Goal: Information Seeking & Learning: Learn about a topic

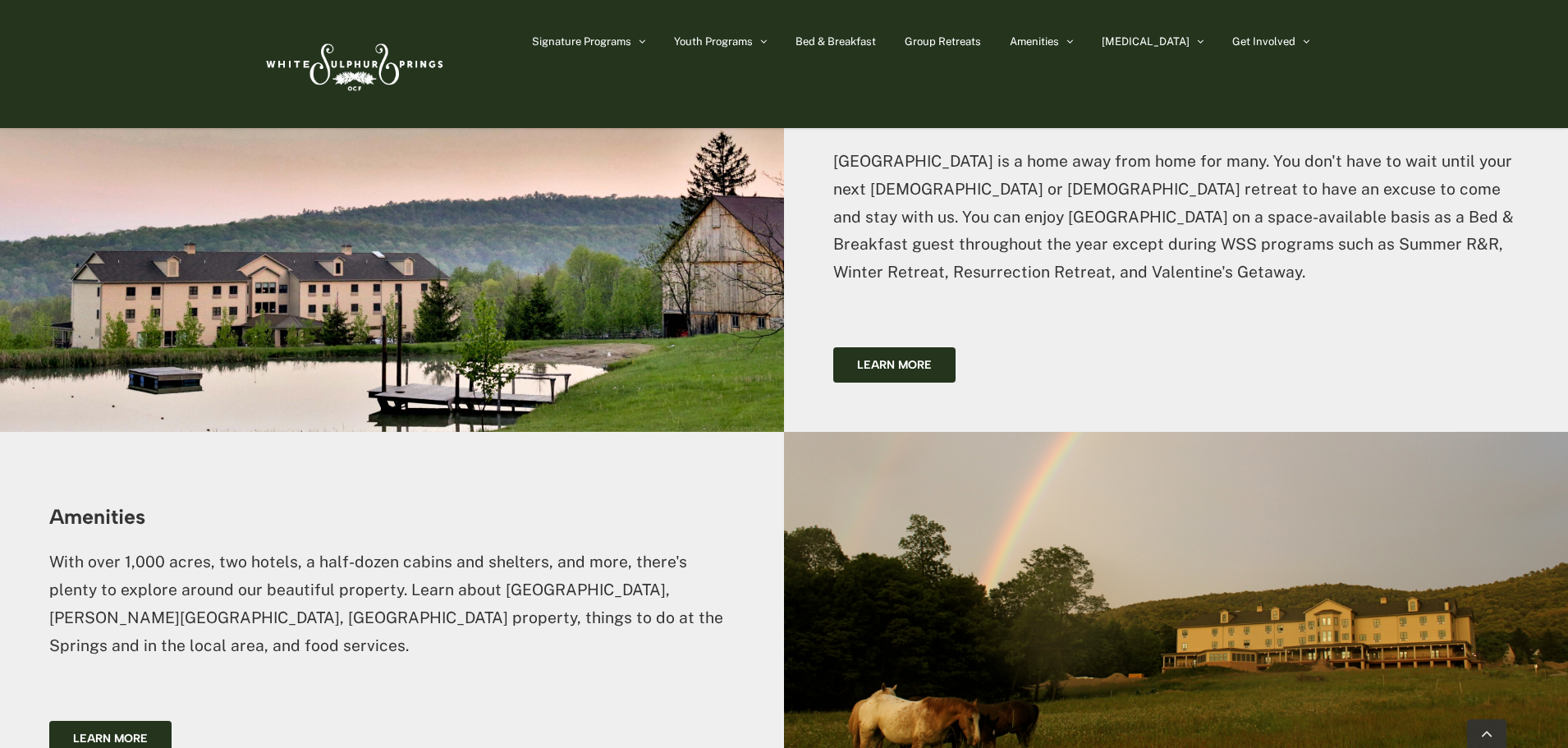
scroll to position [2781, 0]
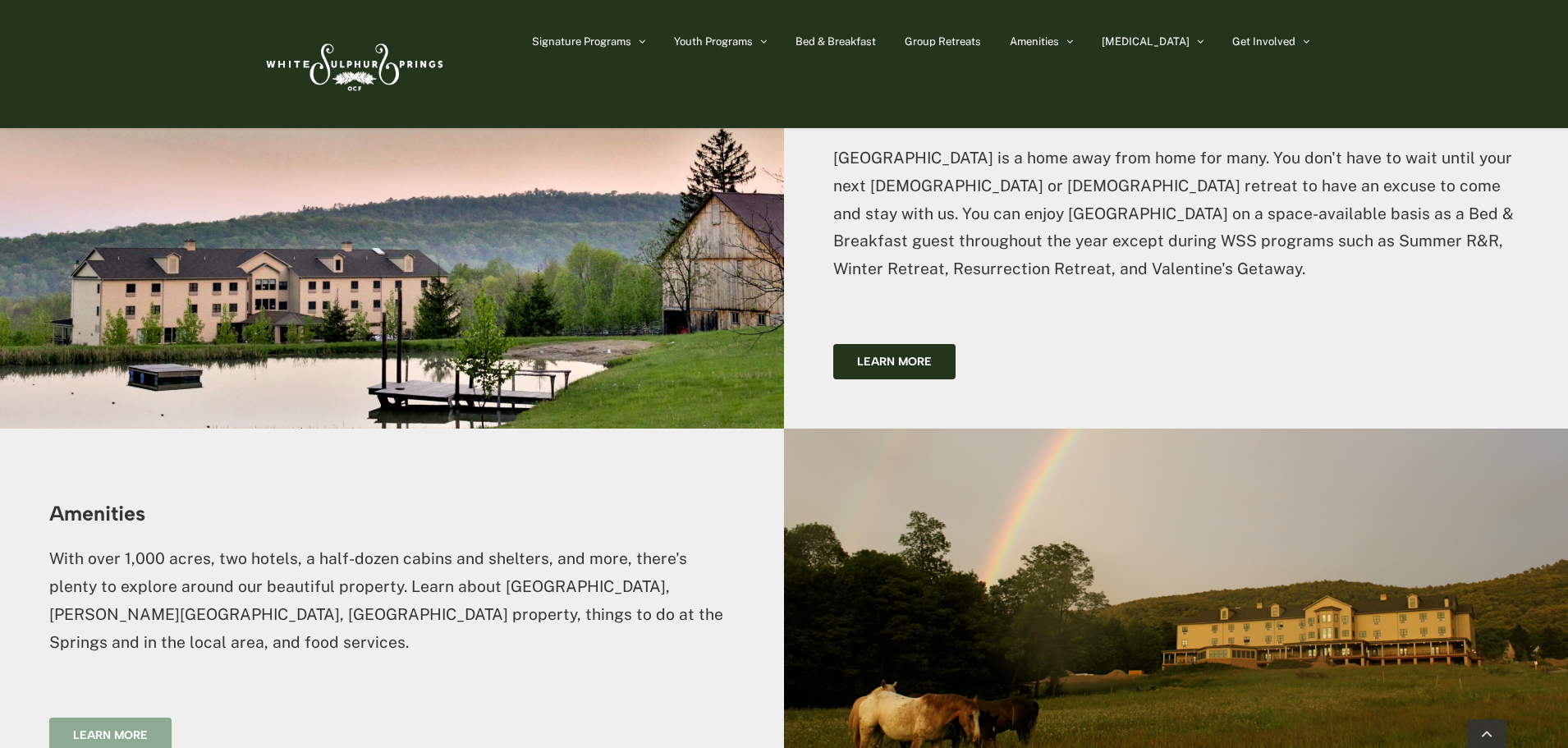
click at [107, 729] on span "Learn more" at bounding box center [111, 735] width 74 height 14
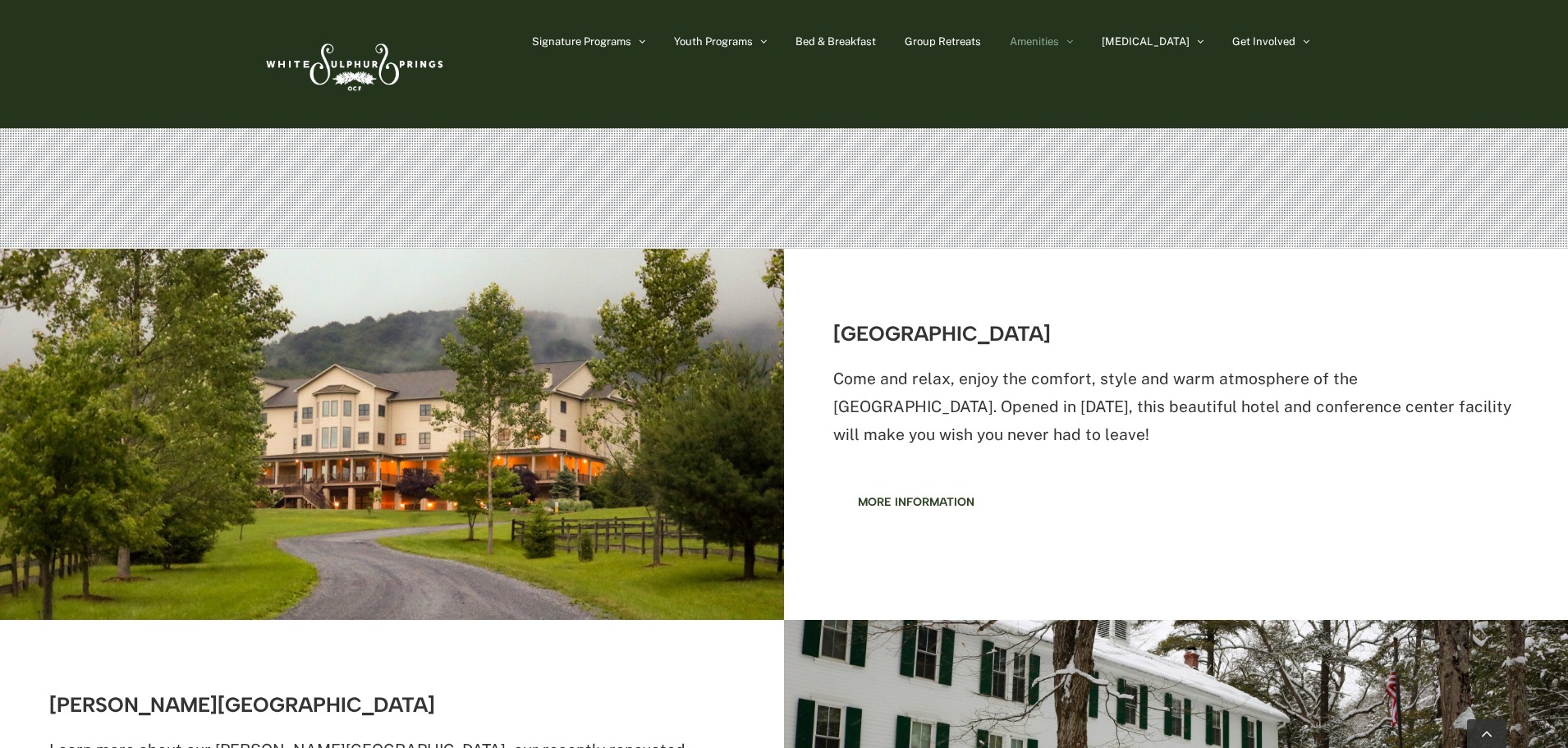
scroll to position [492, 0]
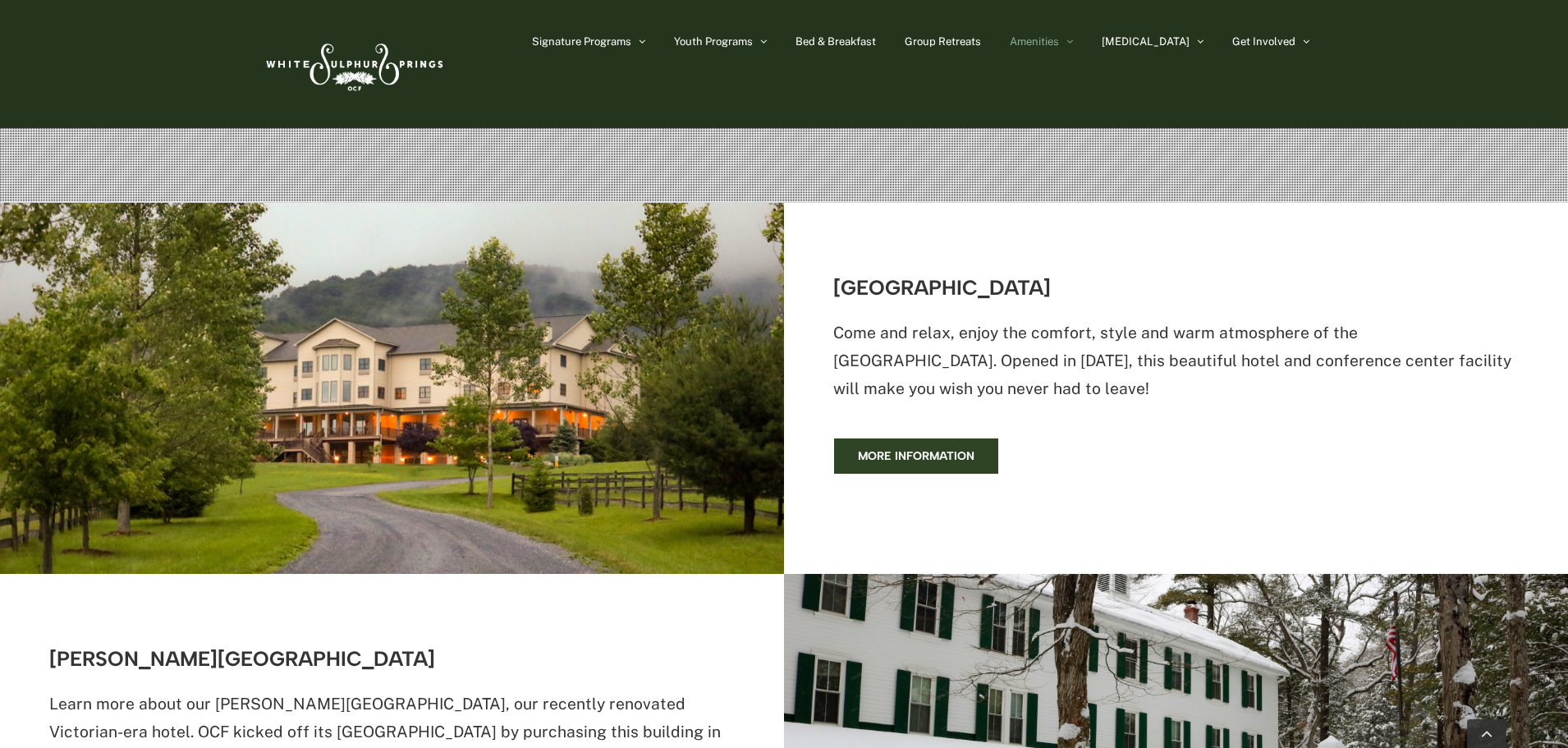
click at [925, 460] on span "More information" at bounding box center [916, 456] width 117 height 14
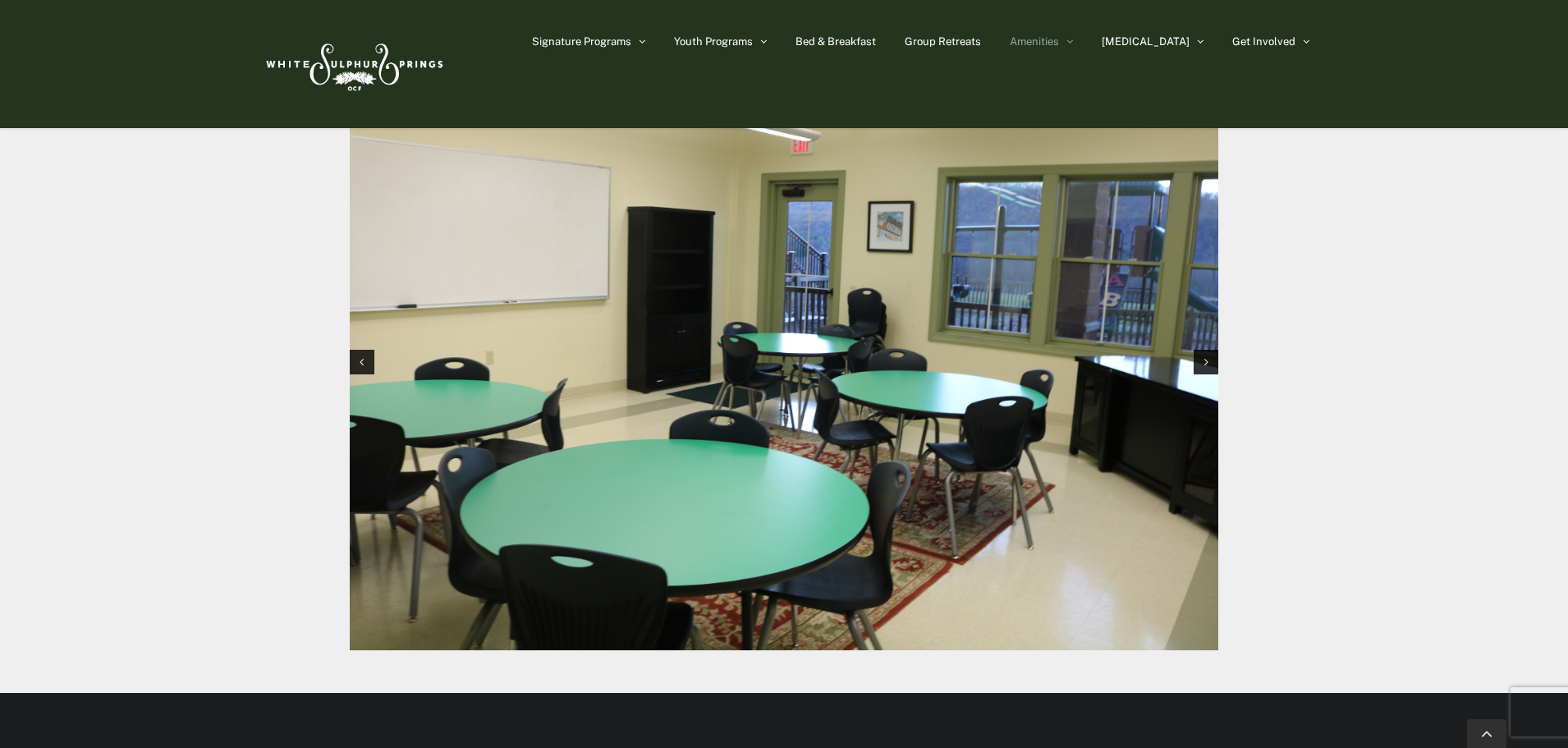
scroll to position [1560, 0]
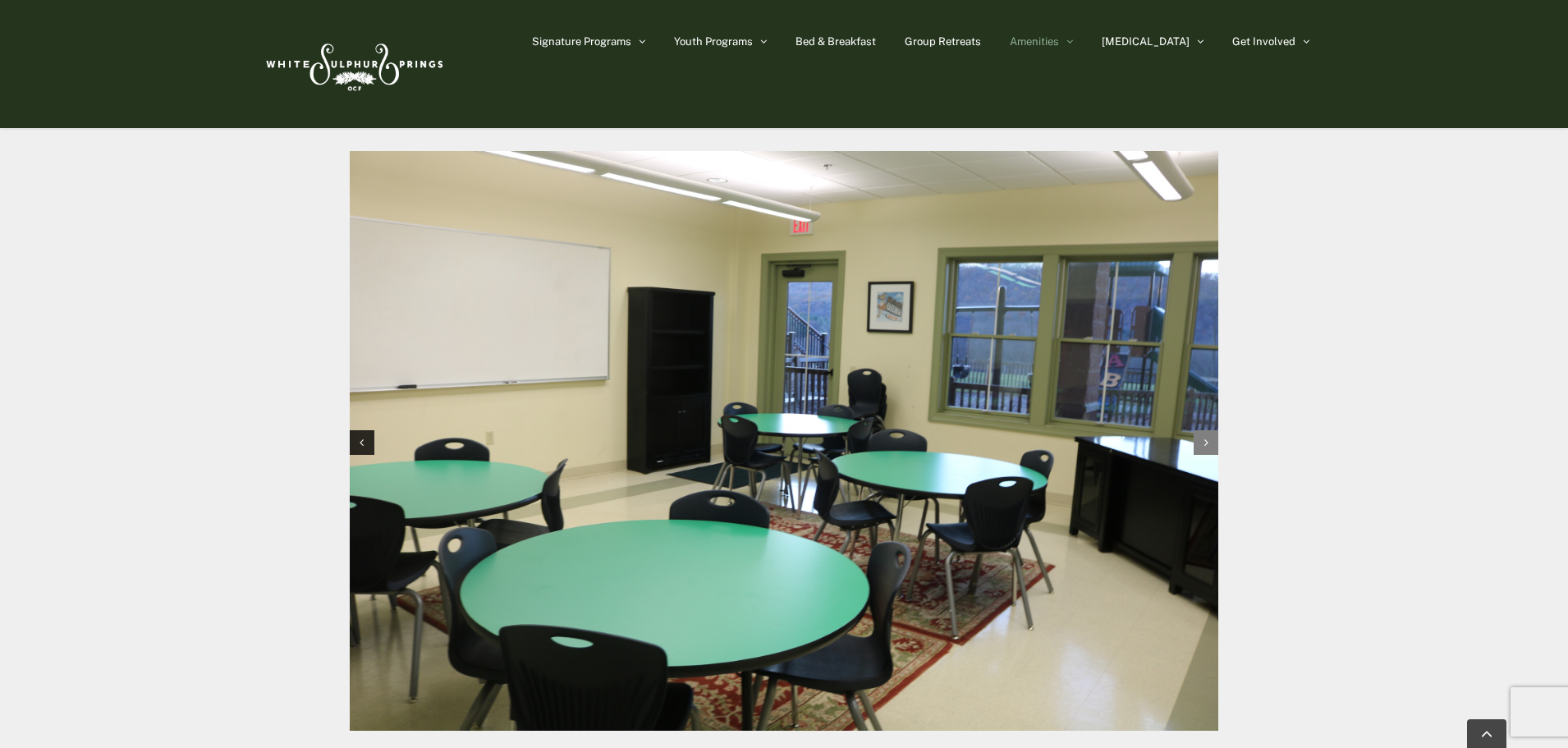
click at [1208, 436] on icon "Next slide" at bounding box center [1207, 442] width 4 height 12
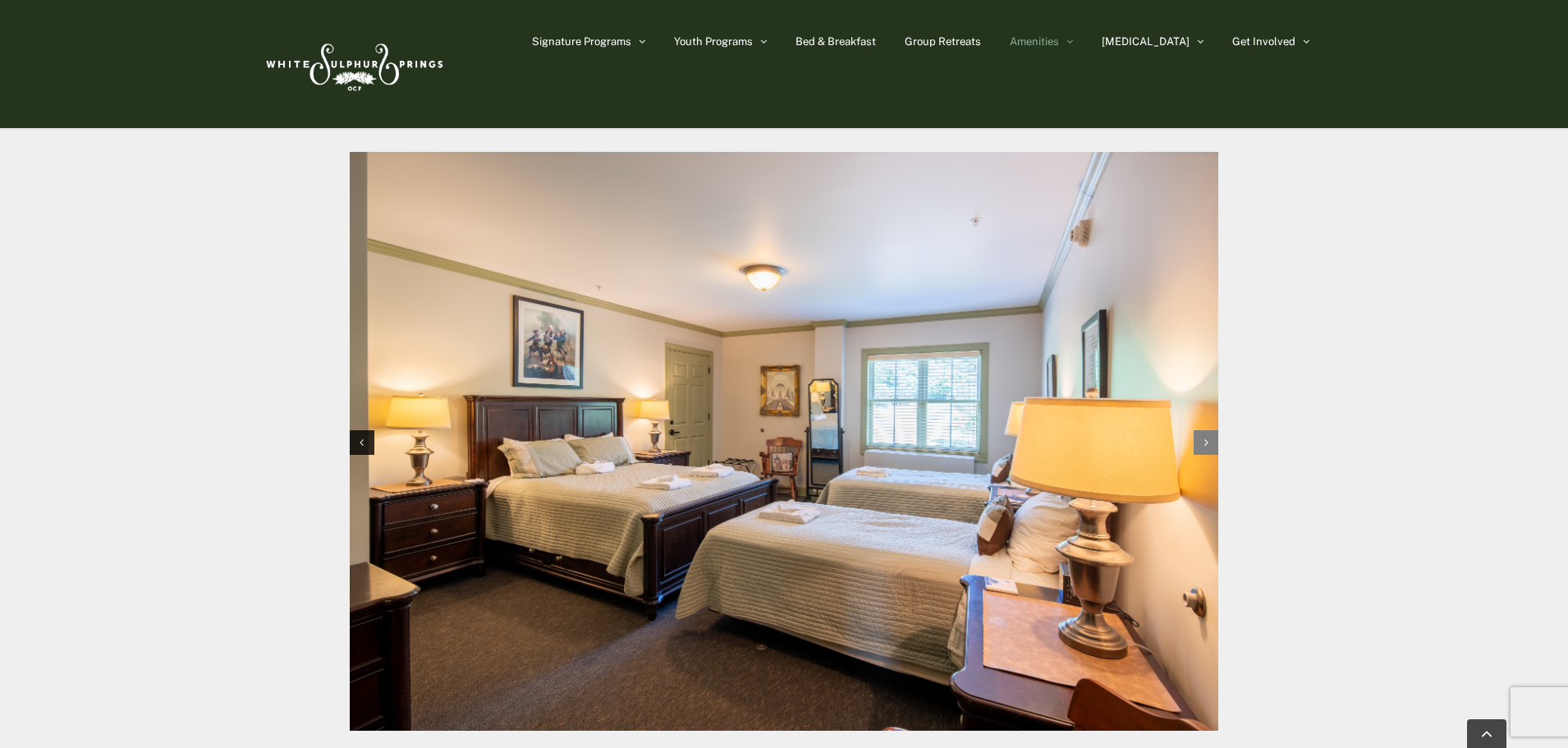
click at [1207, 436] on icon "Next slide" at bounding box center [1207, 442] width 4 height 12
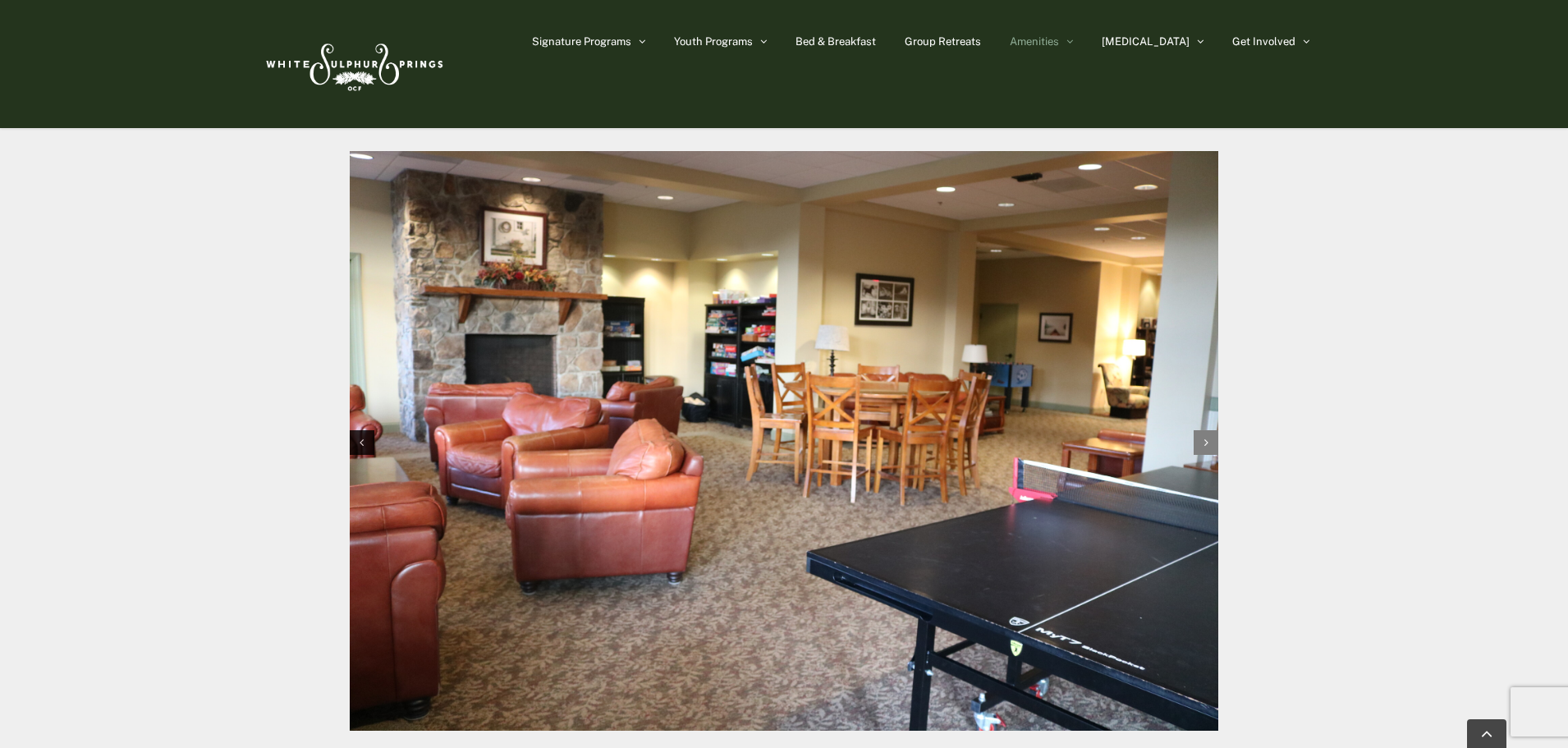
click at [1205, 436] on icon "Next slide" at bounding box center [1207, 442] width 4 height 12
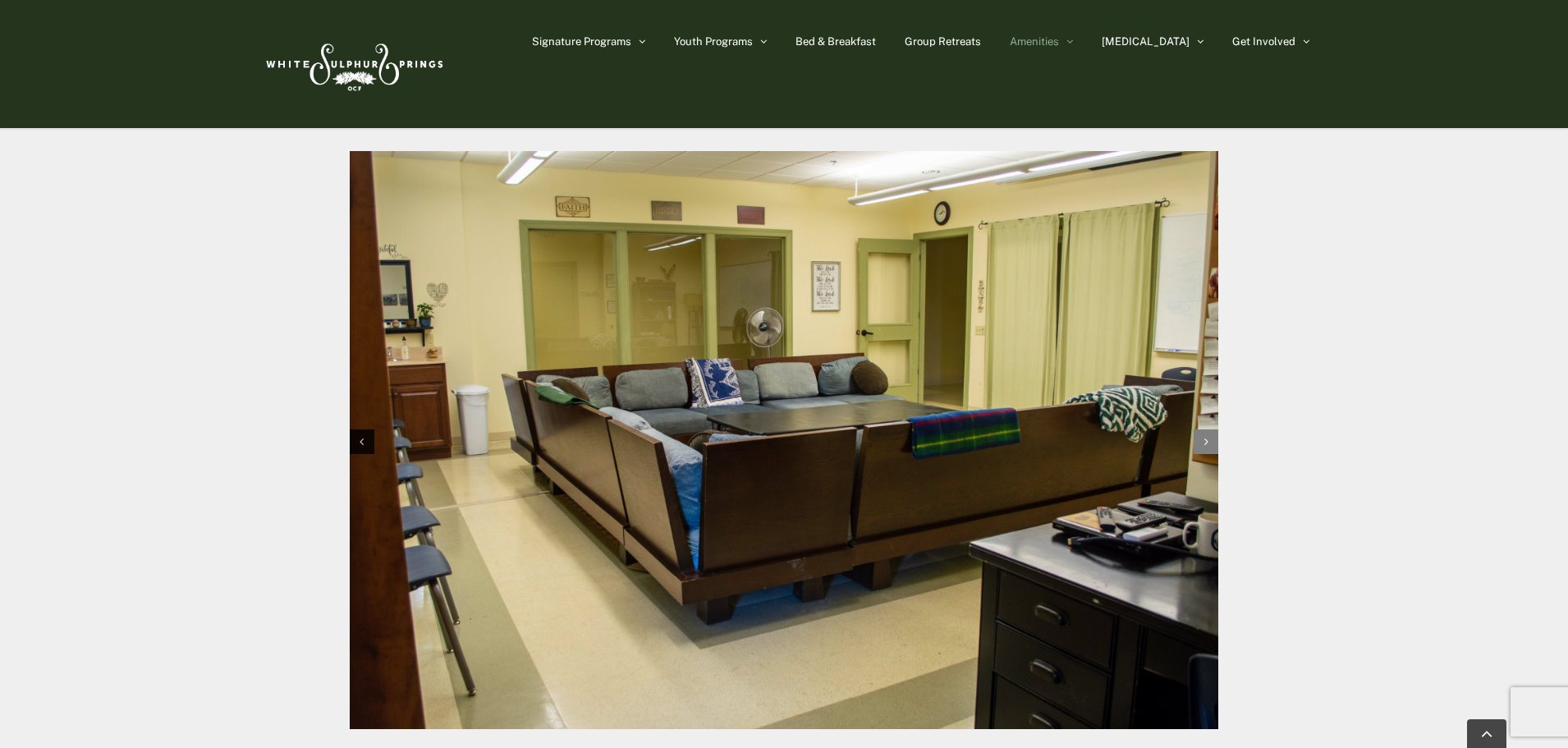
click at [1205, 430] on div "Next slide" at bounding box center [1206, 442] width 24 height 24
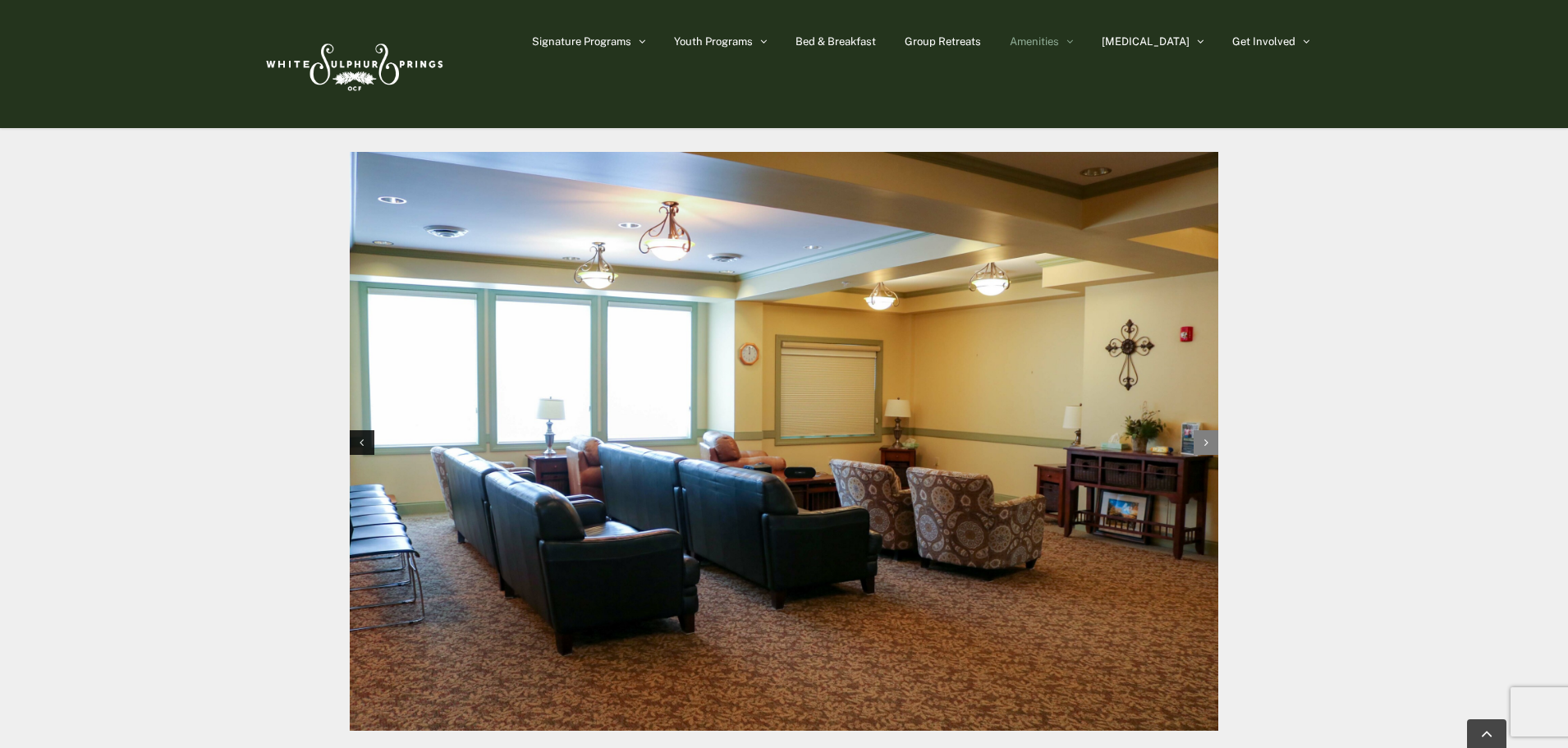
click at [1205, 436] on icon "Next slide" at bounding box center [1207, 442] width 4 height 12
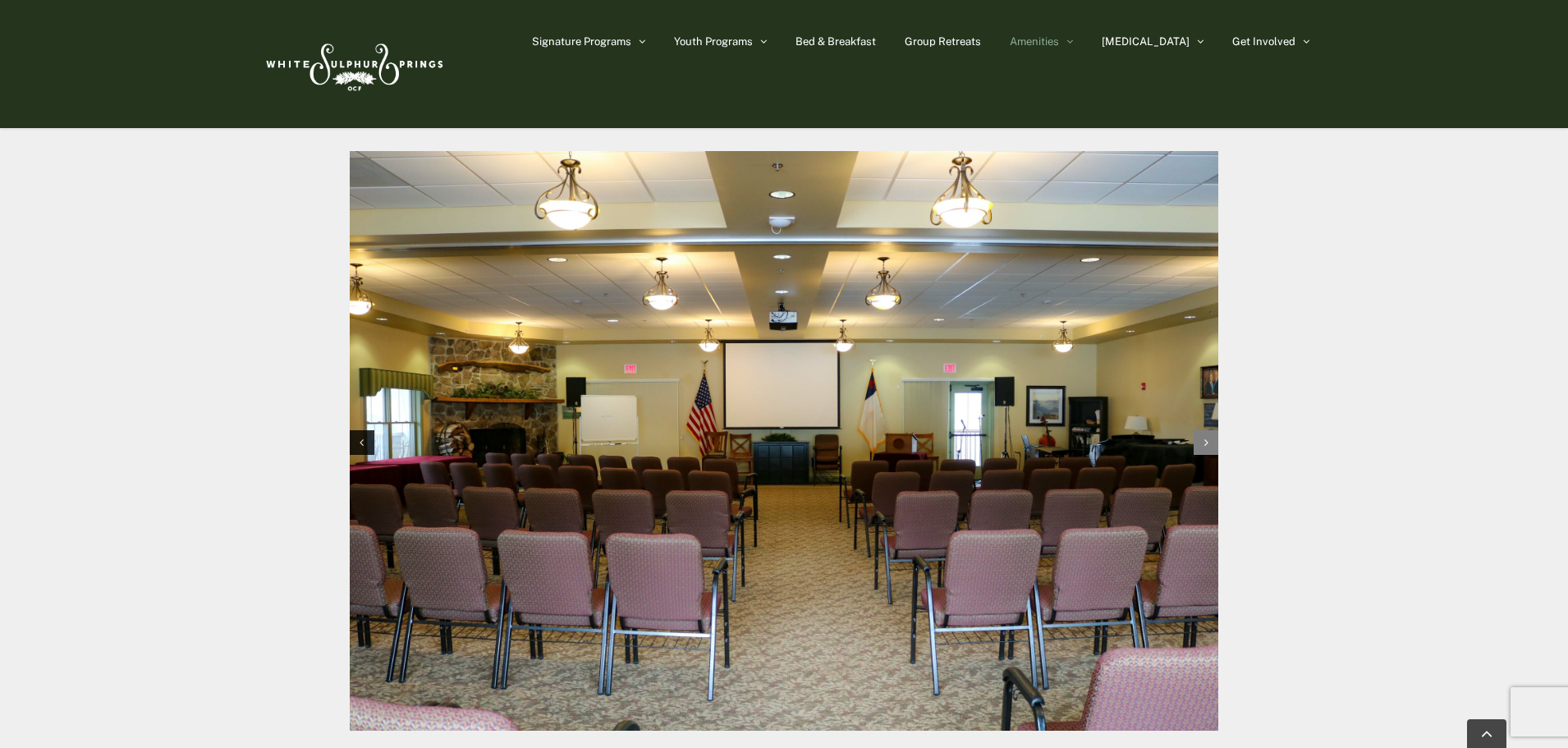
click at [1205, 436] on icon "Next slide" at bounding box center [1207, 442] width 4 height 12
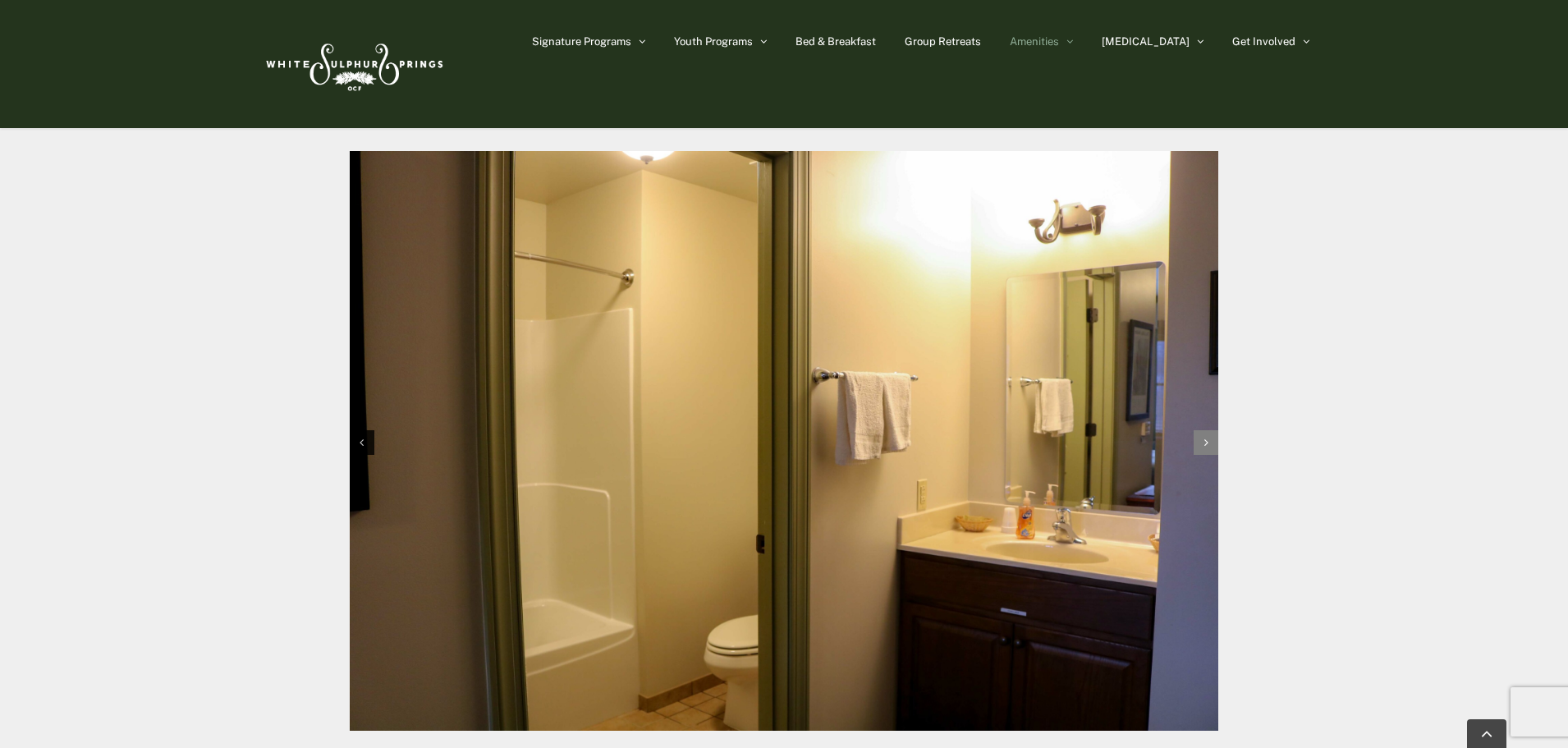
click at [1205, 436] on icon "Next slide" at bounding box center [1207, 442] width 4 height 12
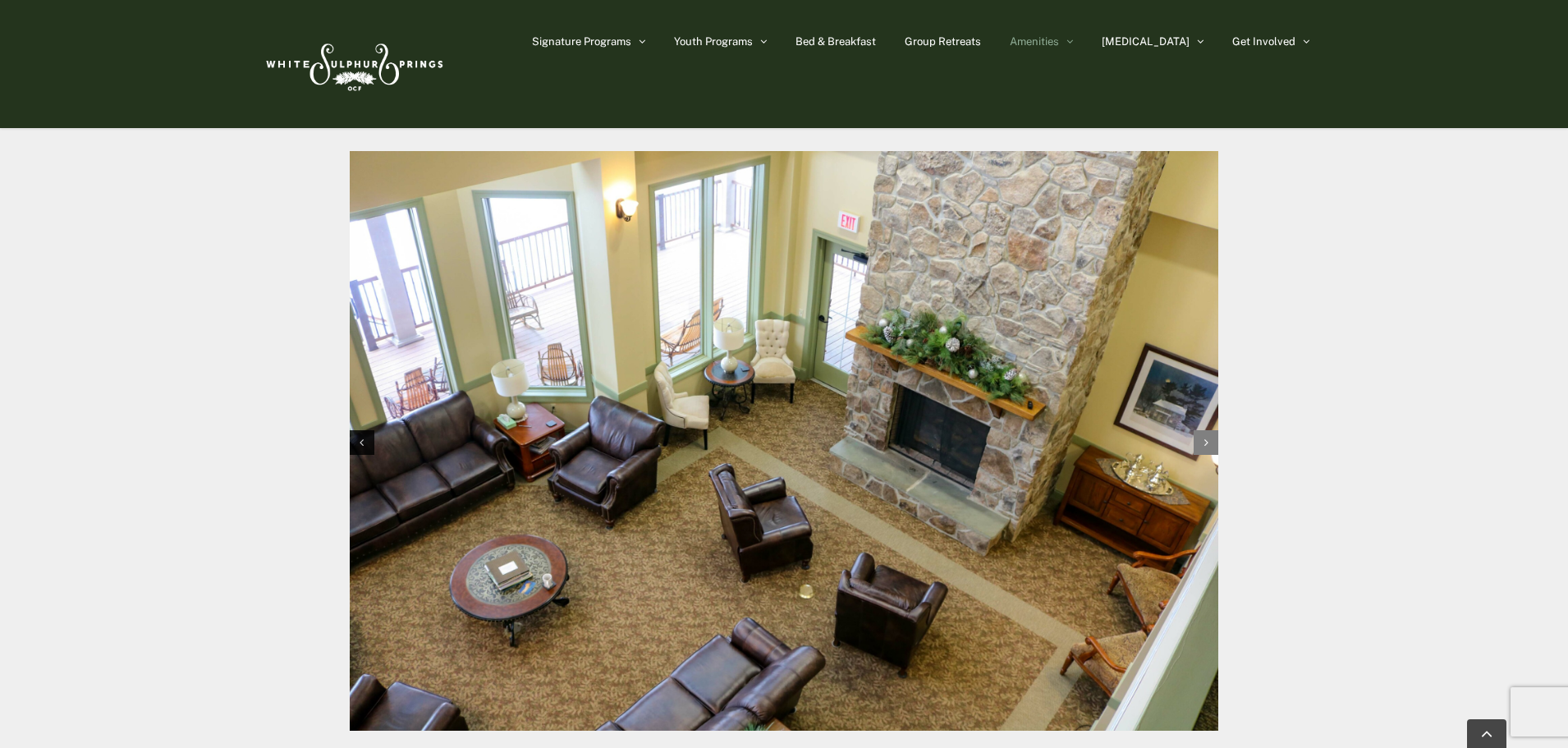
click at [1205, 436] on icon "Next slide" at bounding box center [1207, 442] width 4 height 12
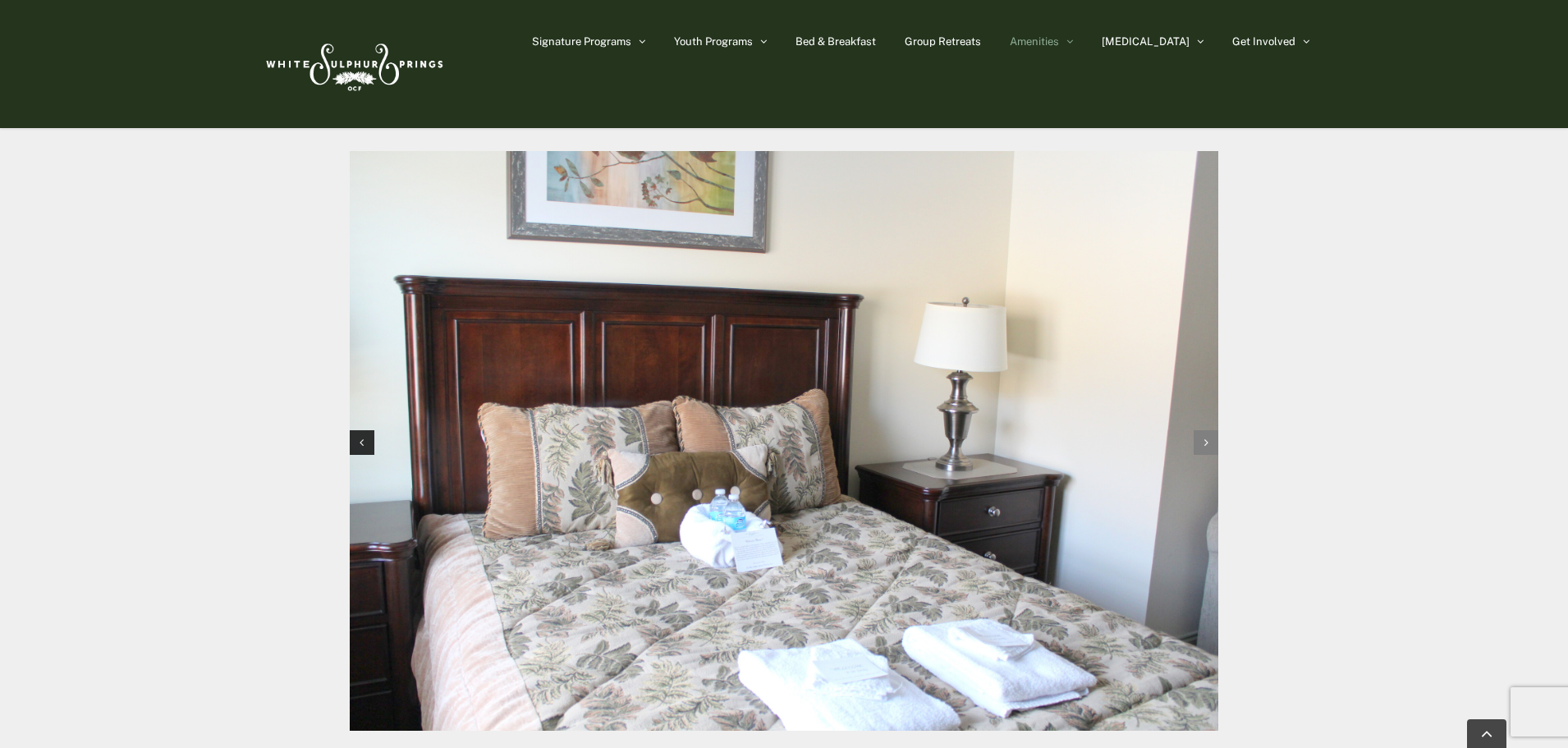
click at [1205, 436] on icon "Next slide" at bounding box center [1207, 442] width 4 height 12
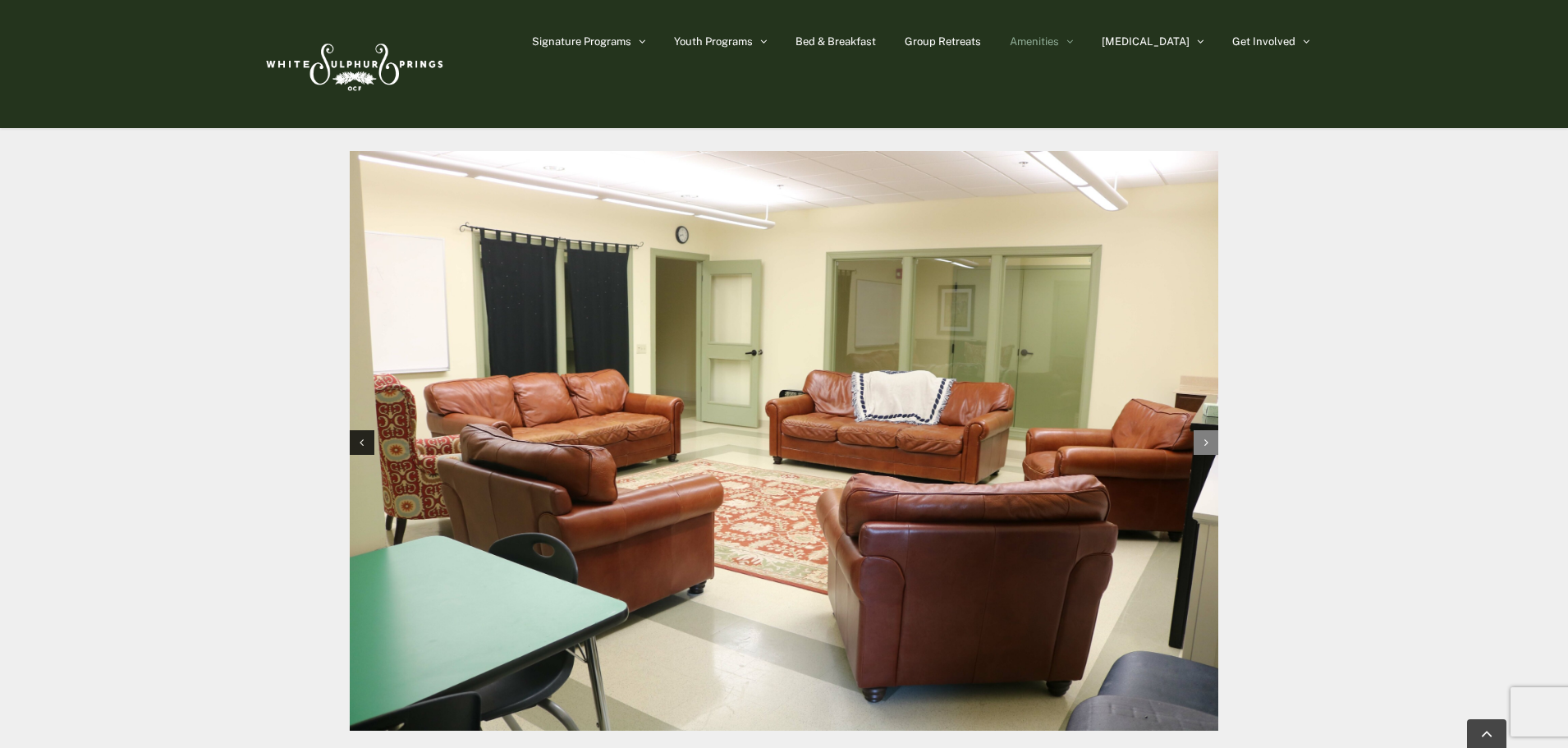
click at [1205, 436] on icon "Next slide" at bounding box center [1207, 442] width 4 height 12
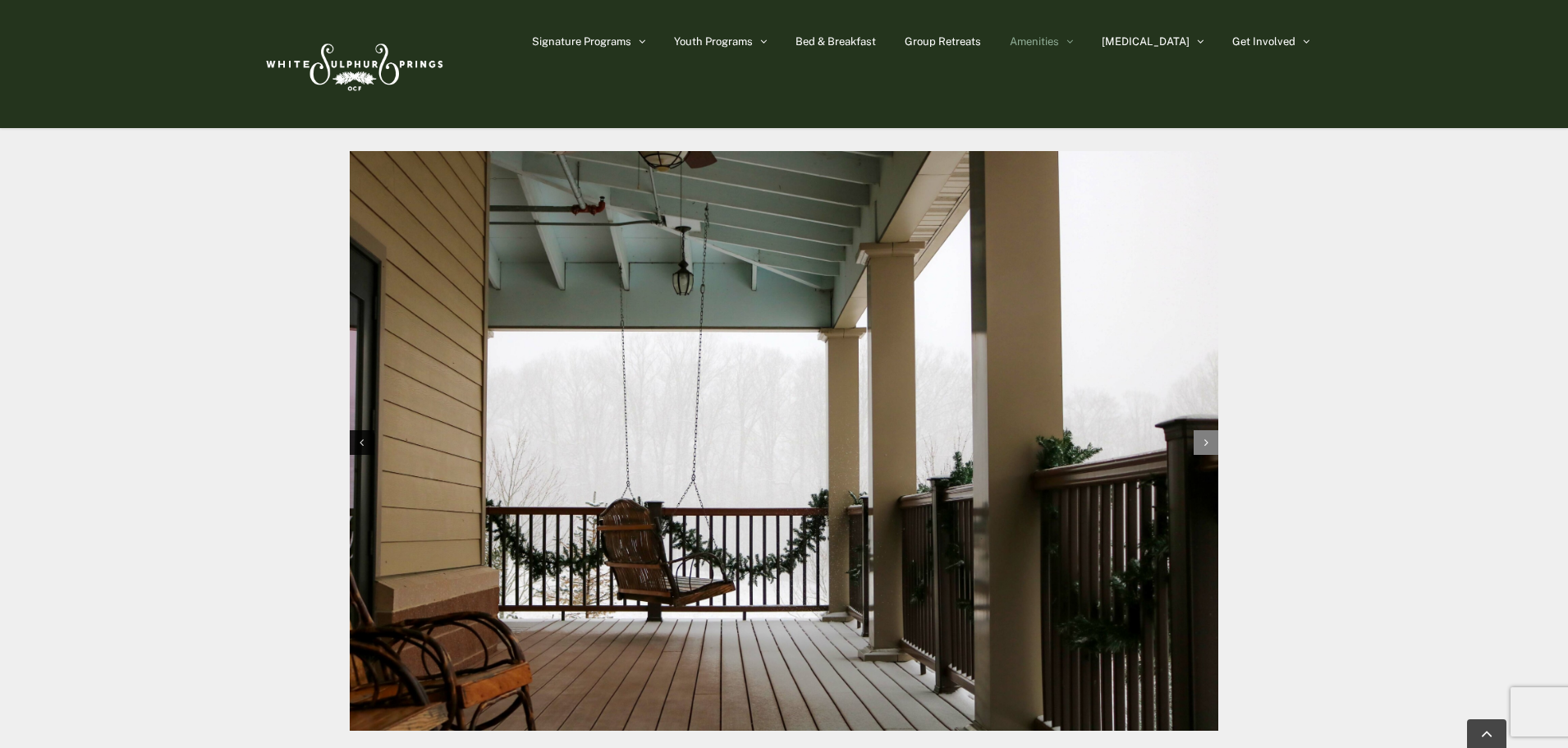
click at [1205, 436] on icon "Next slide" at bounding box center [1207, 442] width 4 height 12
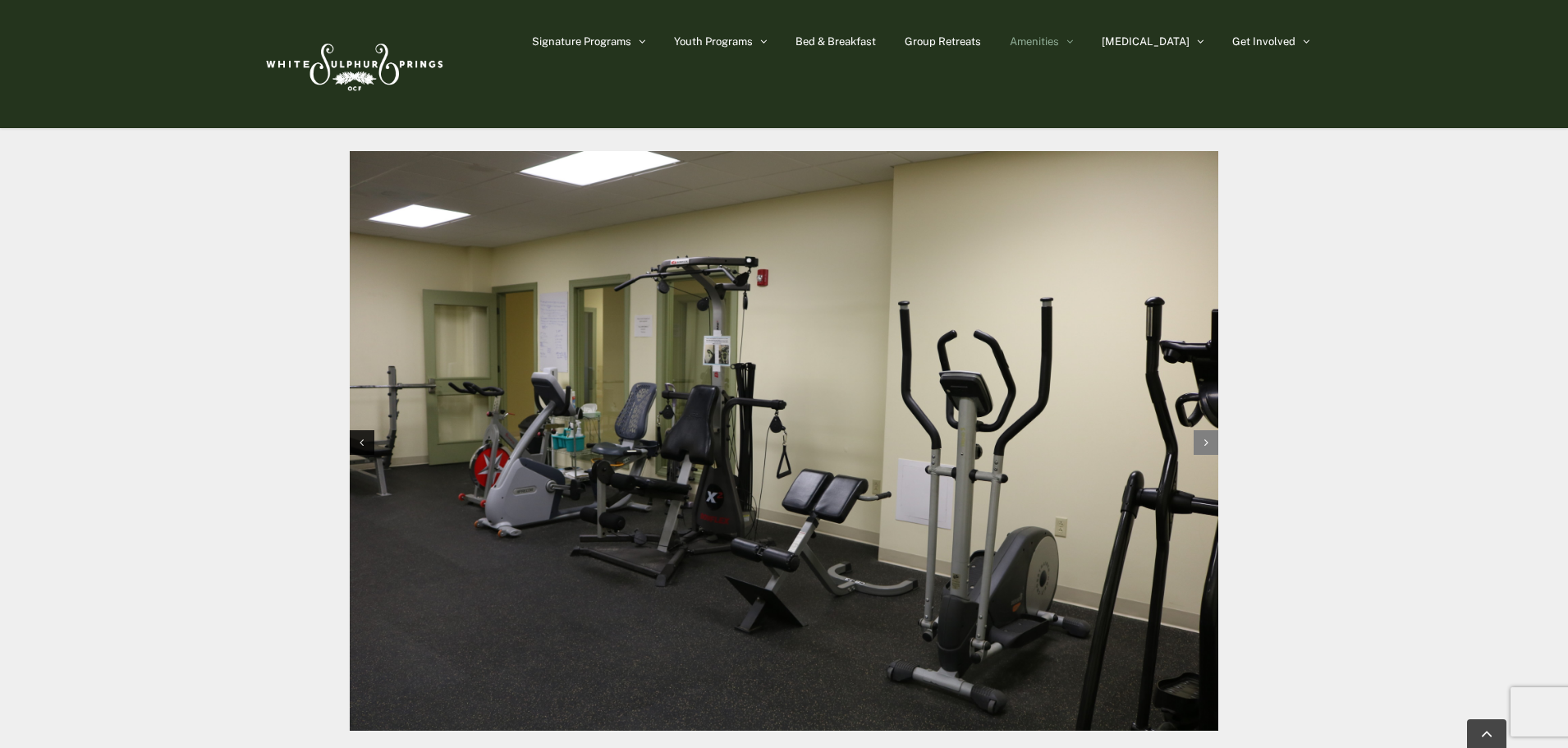
click at [1205, 436] on icon "Next slide" at bounding box center [1207, 442] width 4 height 12
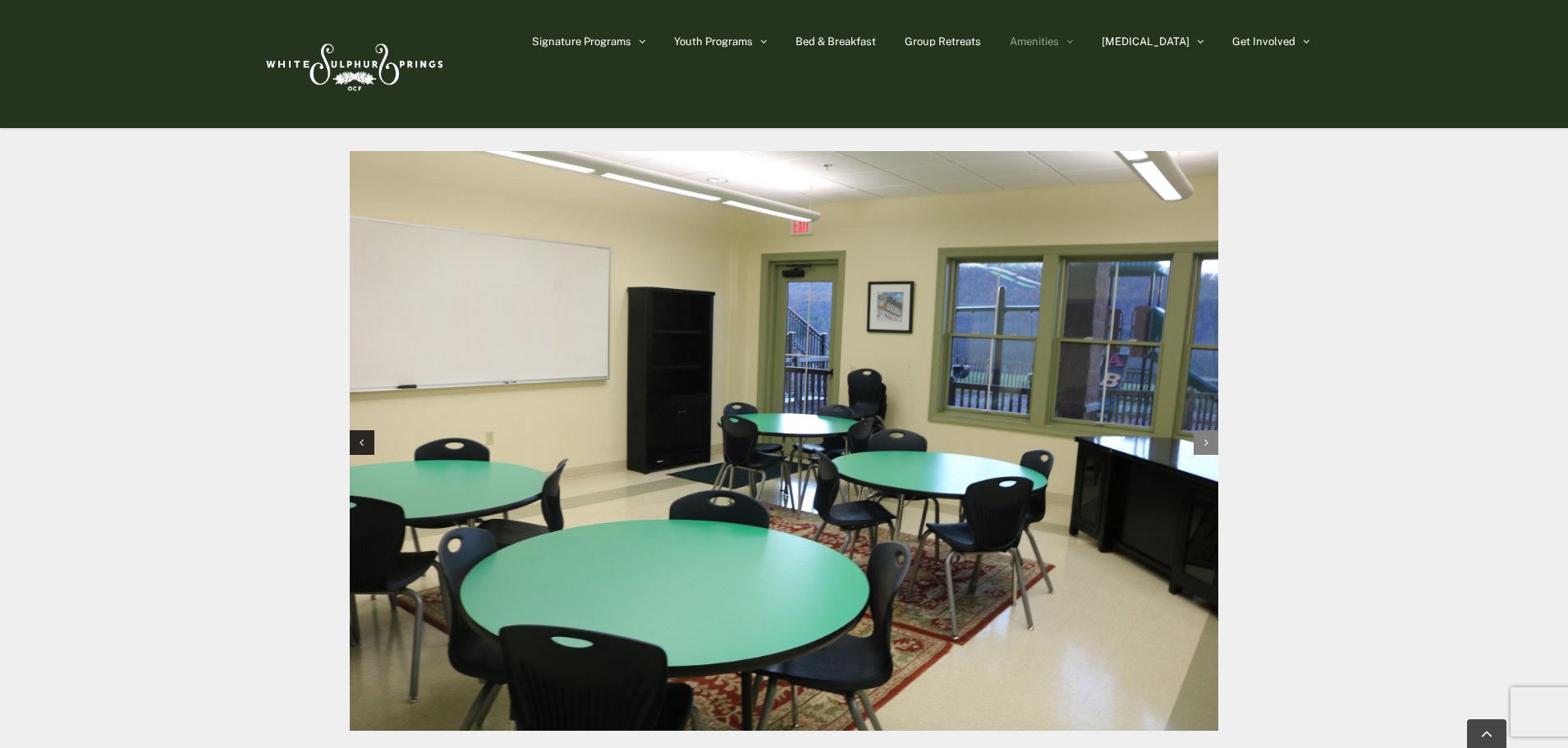
click at [1205, 436] on icon "Next slide" at bounding box center [1207, 442] width 4 height 12
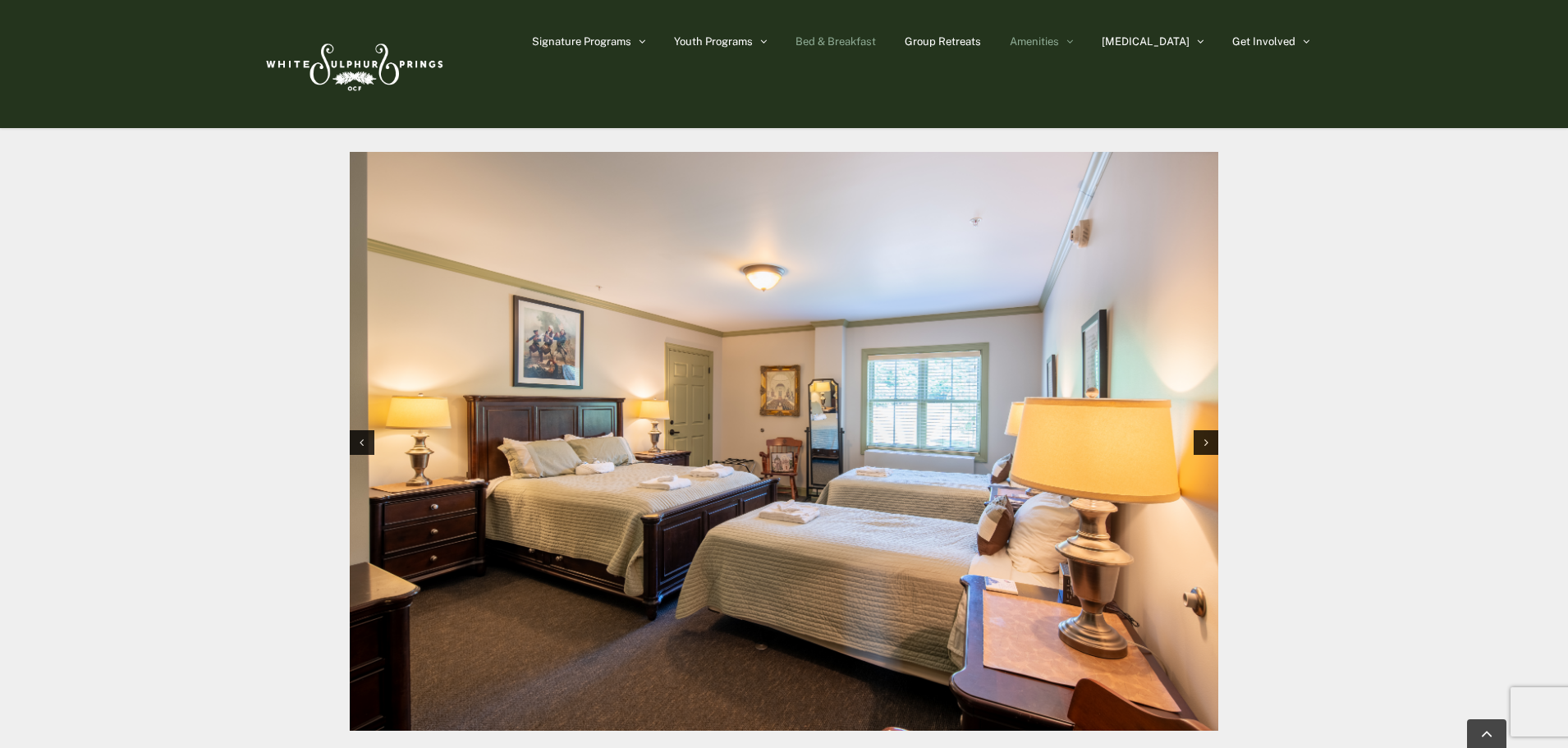
click at [876, 43] on span "Bed & Breakfast" at bounding box center [835, 41] width 80 height 11
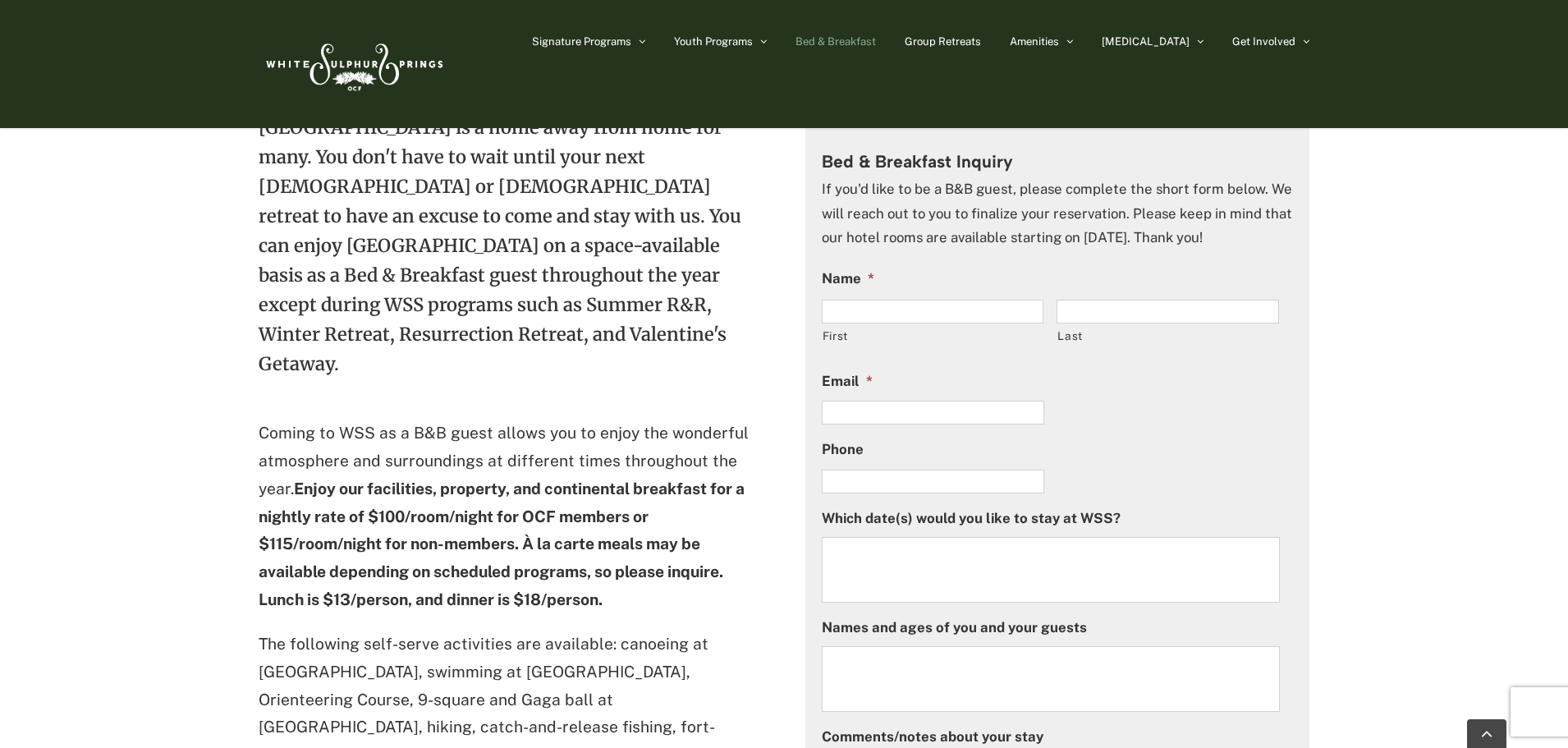
scroll to position [492, 0]
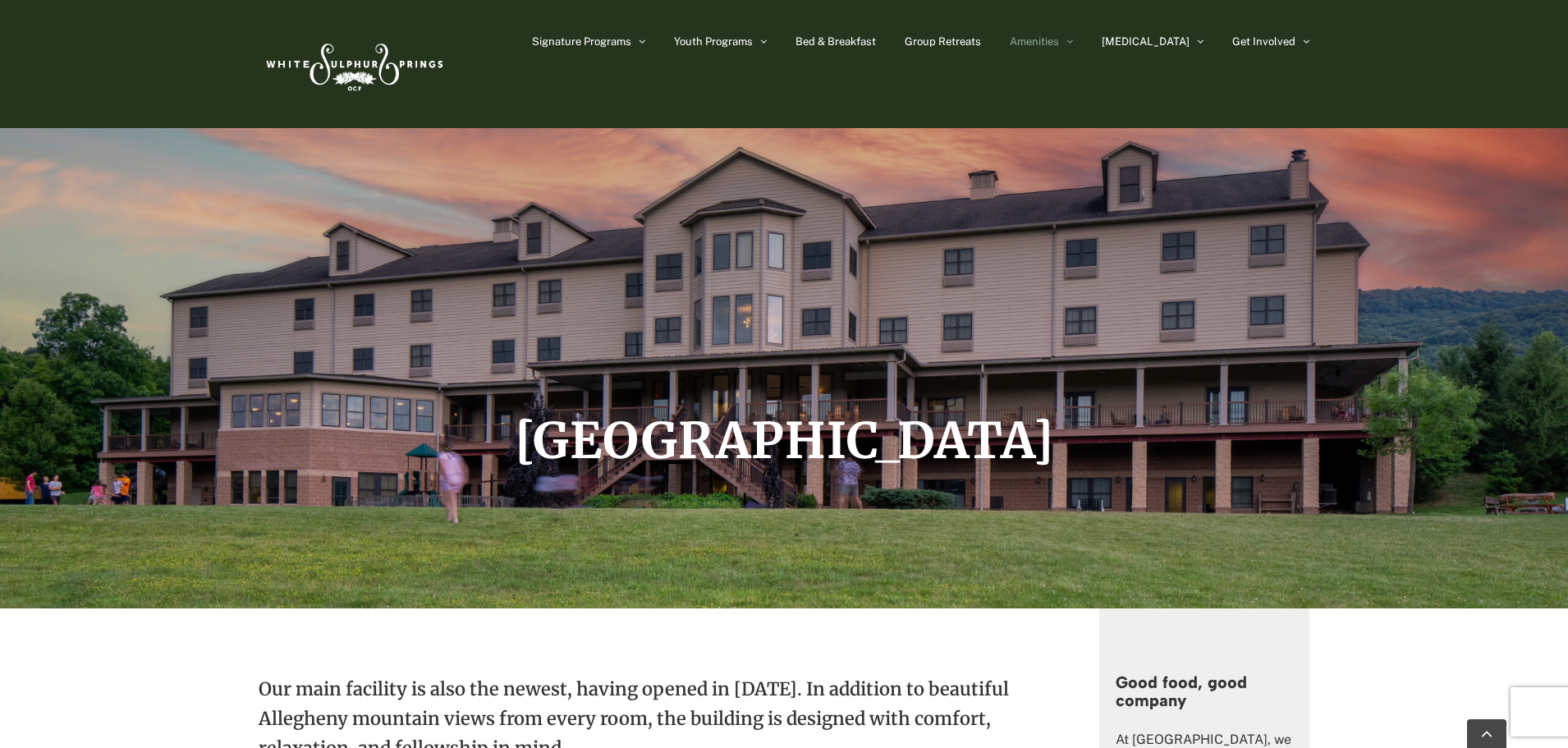
scroll to position [1560, 0]
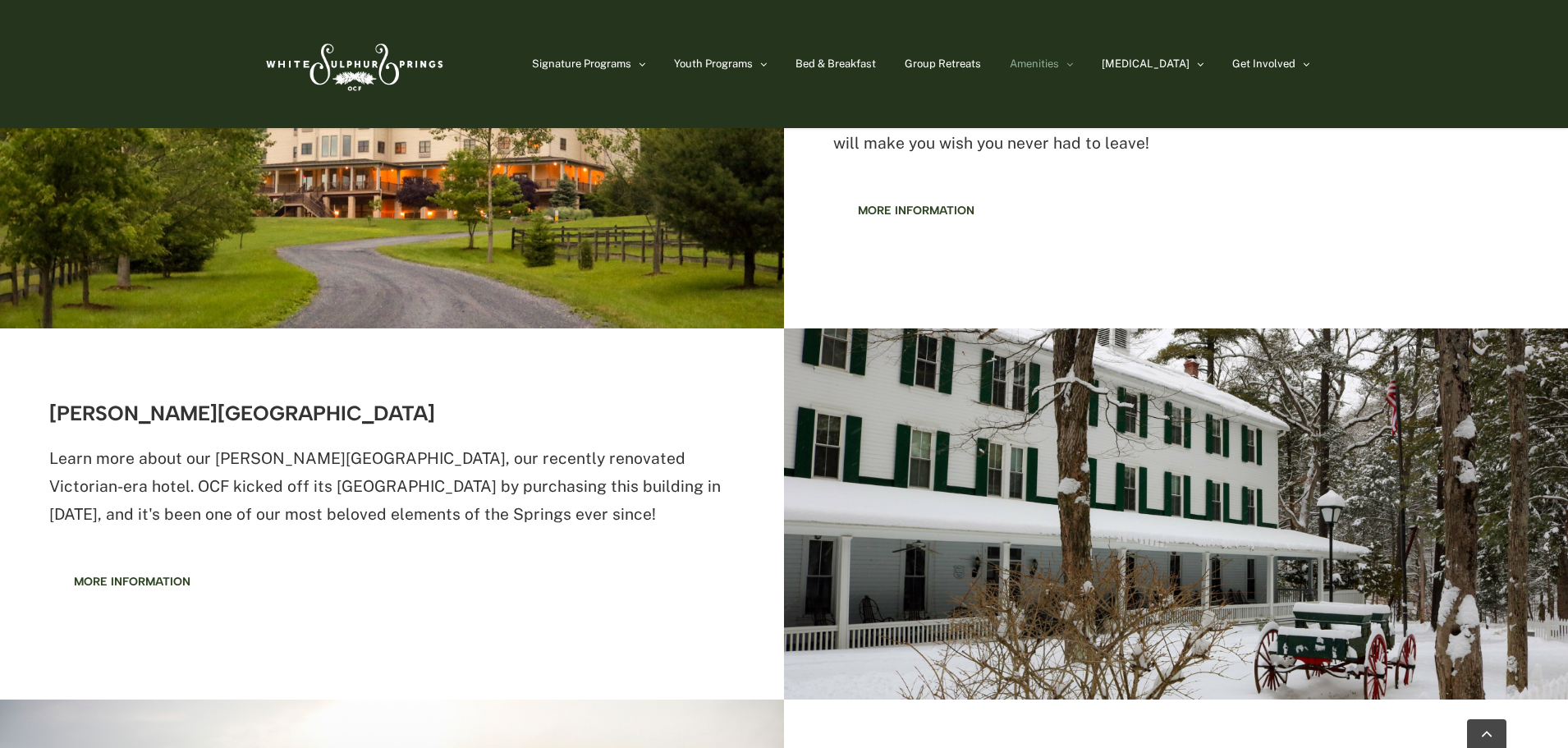
scroll to position [739, 0]
click at [149, 574] on span "More information" at bounding box center [133, 581] width 117 height 14
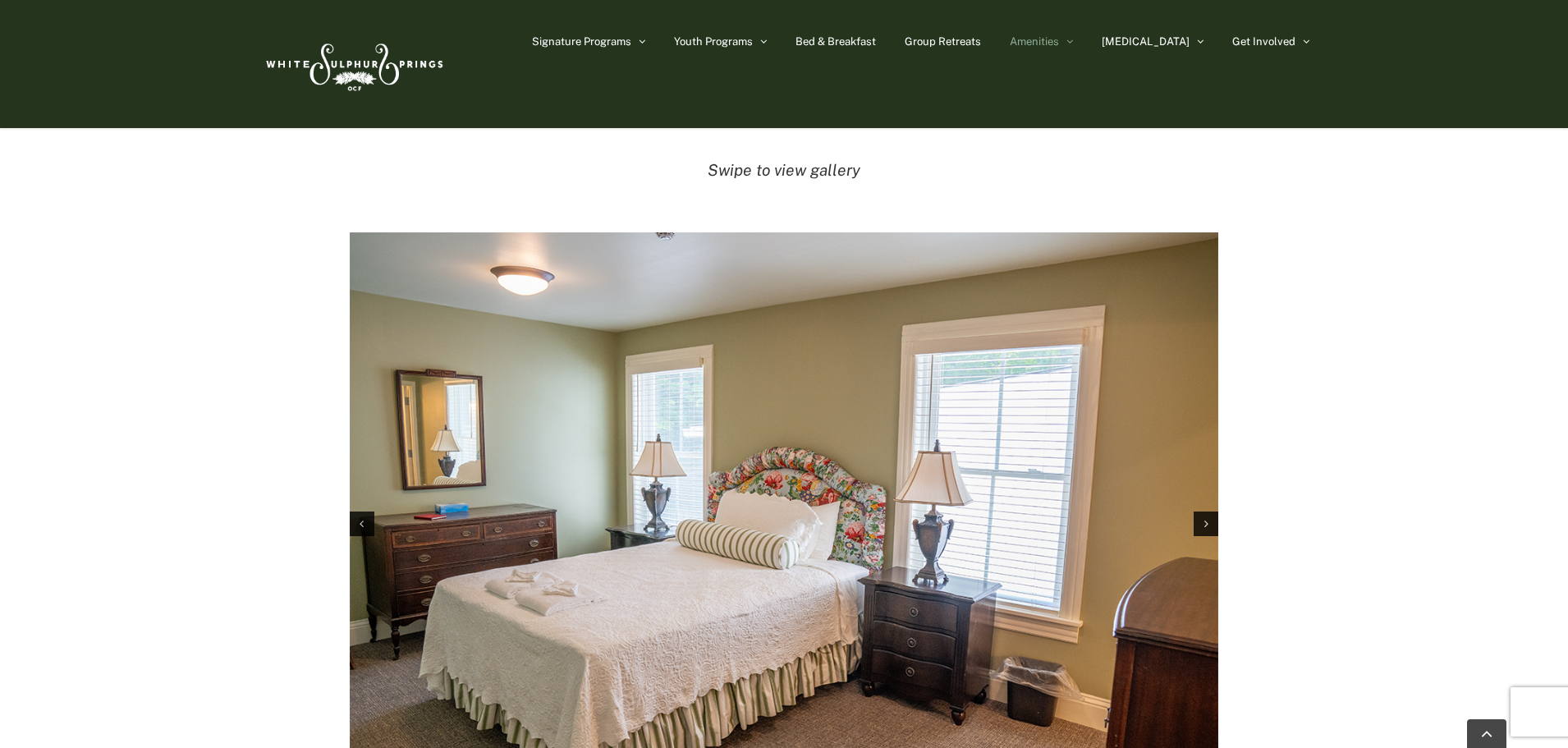
scroll to position [2463, 0]
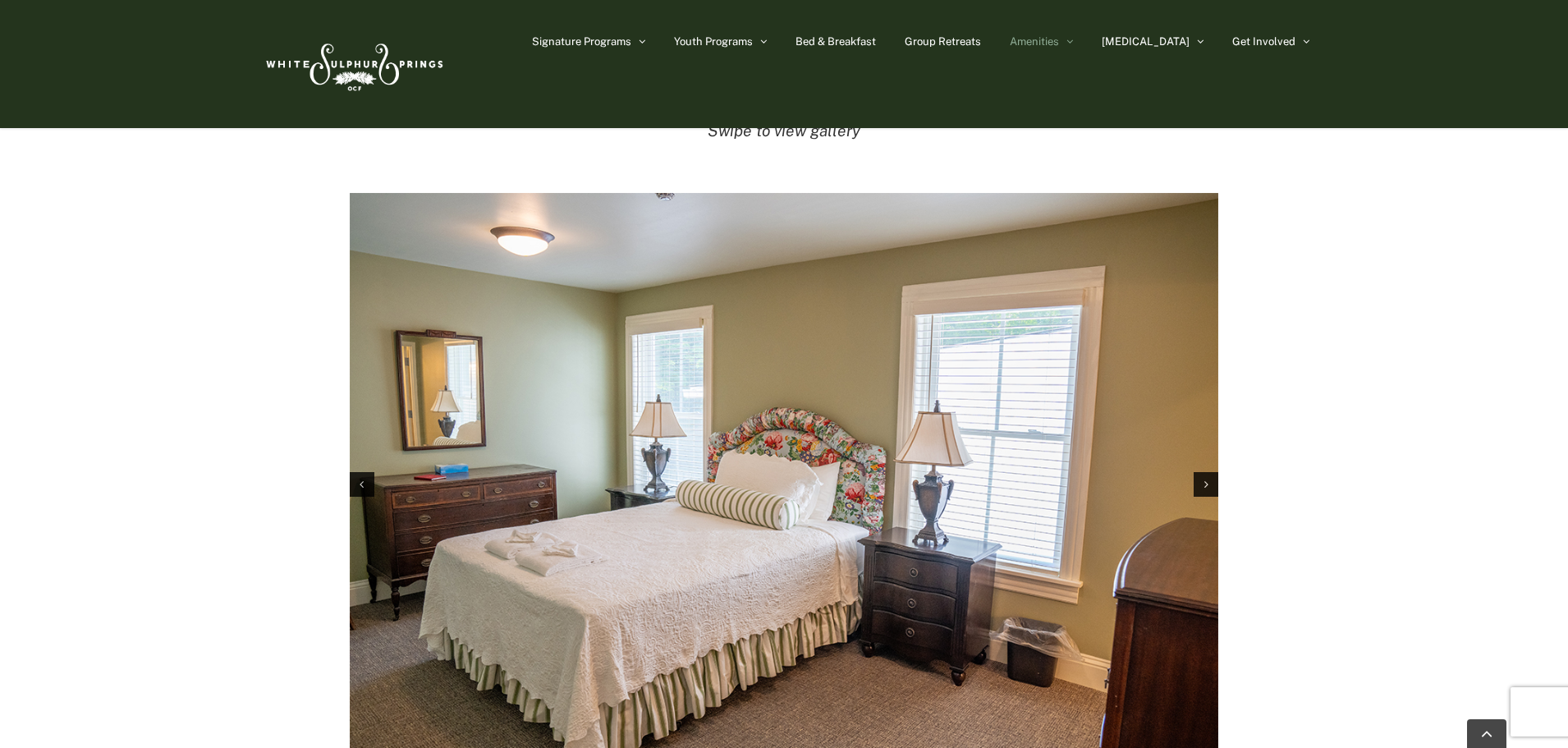
click at [1206, 469] on img "1 / 11" at bounding box center [784, 483] width 869 height 579
click at [1205, 479] on icon "Next slide" at bounding box center [1207, 485] width 4 height 12
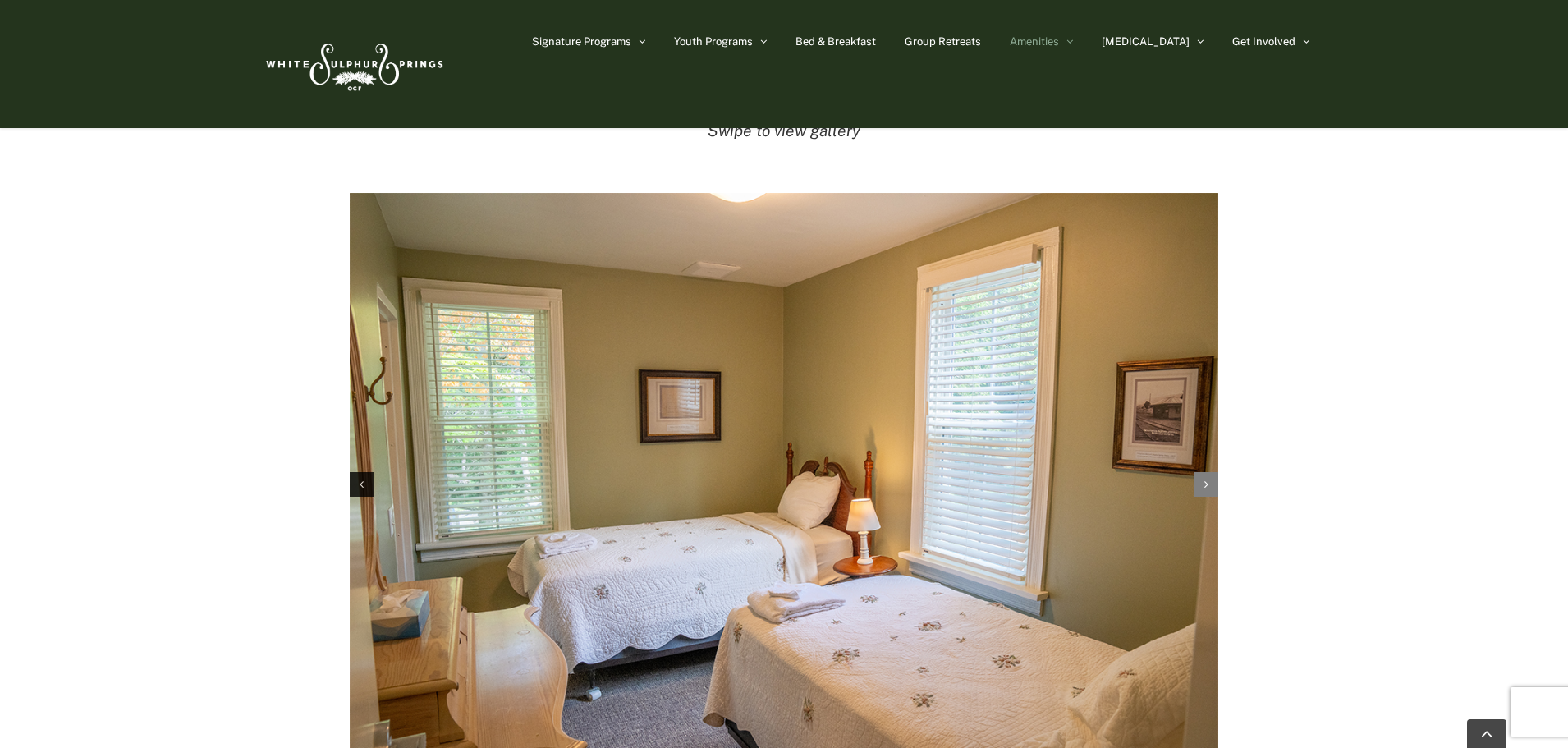
click at [1205, 479] on icon "Next slide" at bounding box center [1207, 485] width 4 height 12
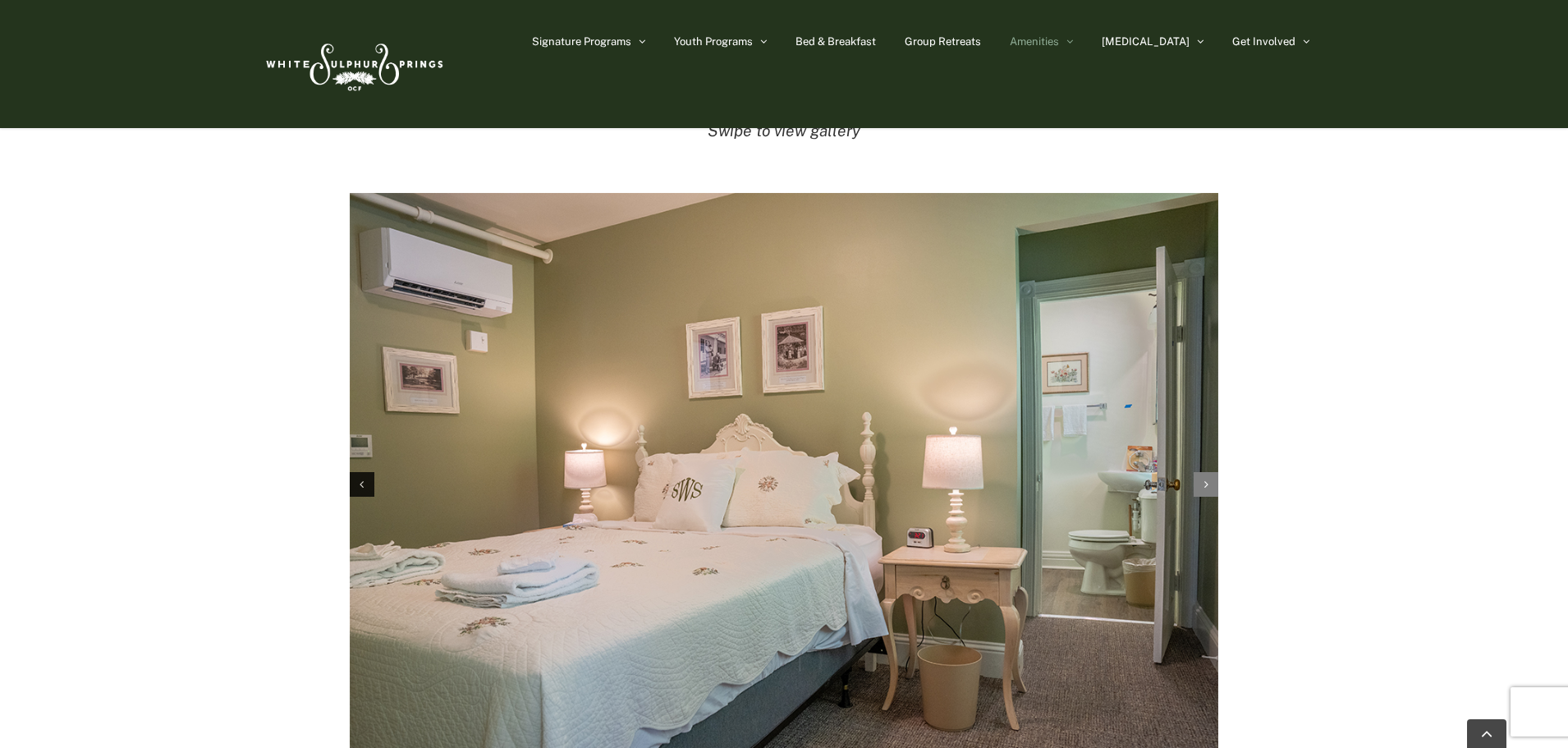
click at [1205, 479] on icon "Next slide" at bounding box center [1207, 485] width 4 height 12
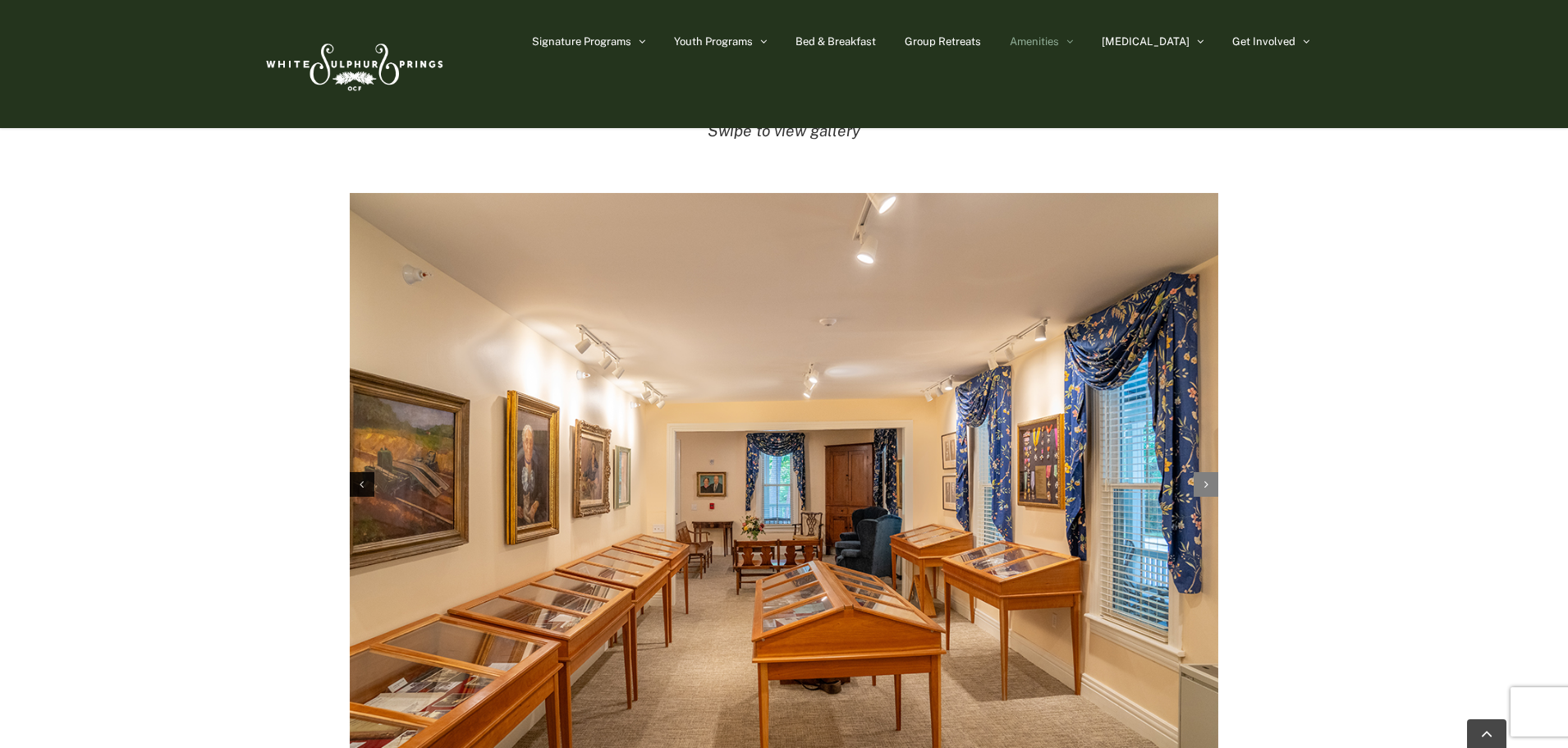
click at [1205, 479] on icon "Next slide" at bounding box center [1207, 485] width 4 height 12
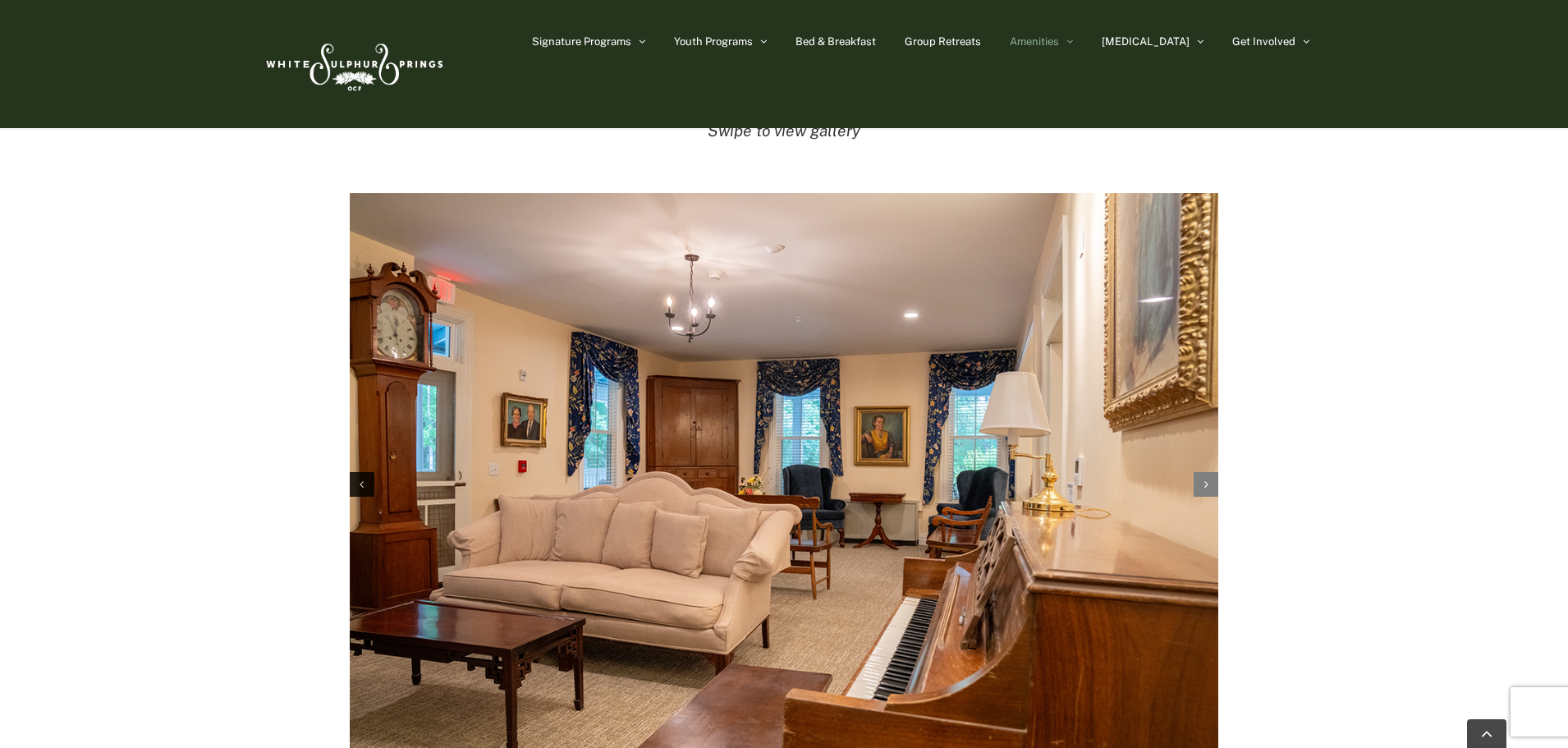
click at [1205, 479] on icon "Next slide" at bounding box center [1207, 485] width 4 height 12
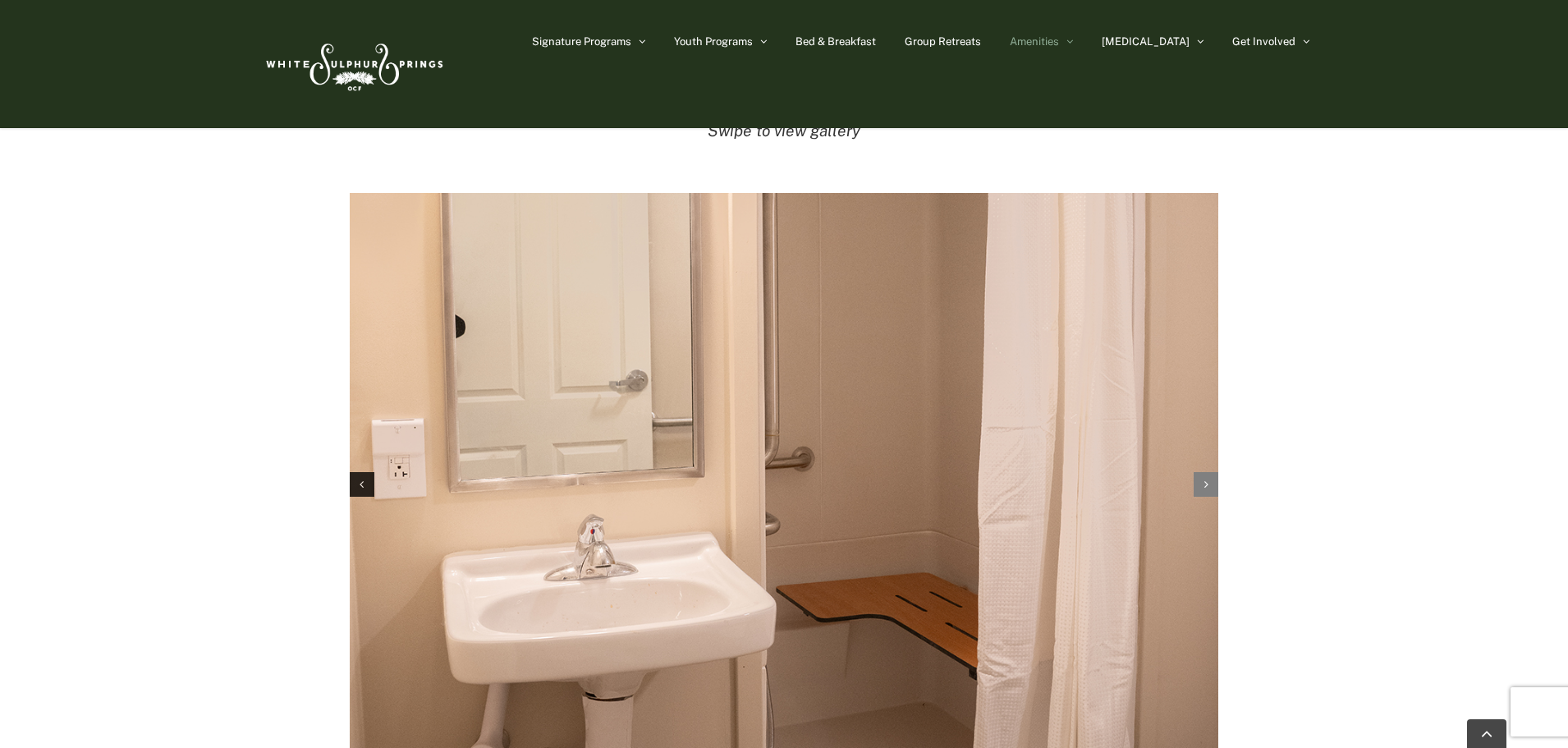
click at [1205, 479] on icon "Next slide" at bounding box center [1207, 485] width 4 height 12
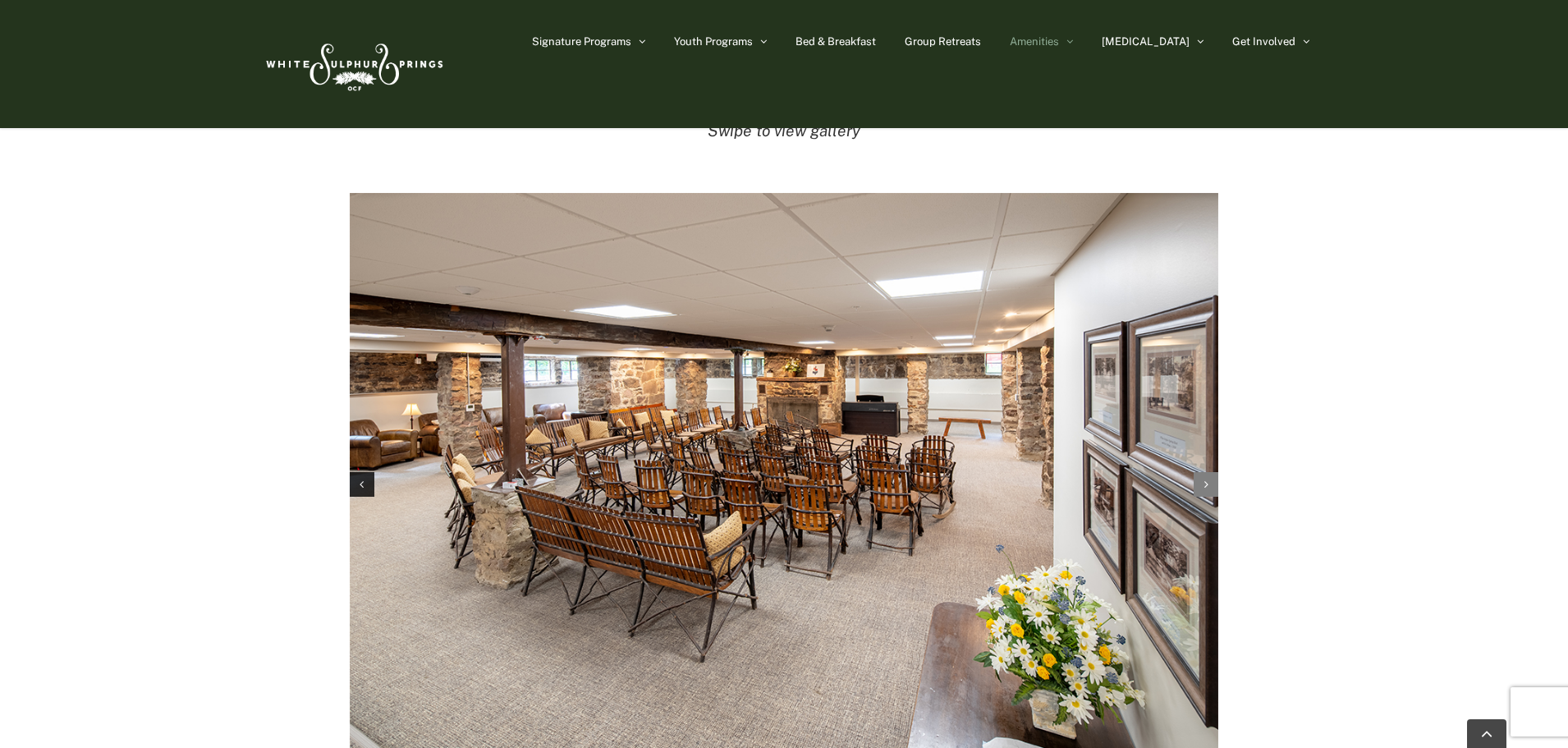
click at [1205, 479] on icon "Next slide" at bounding box center [1207, 485] width 4 height 12
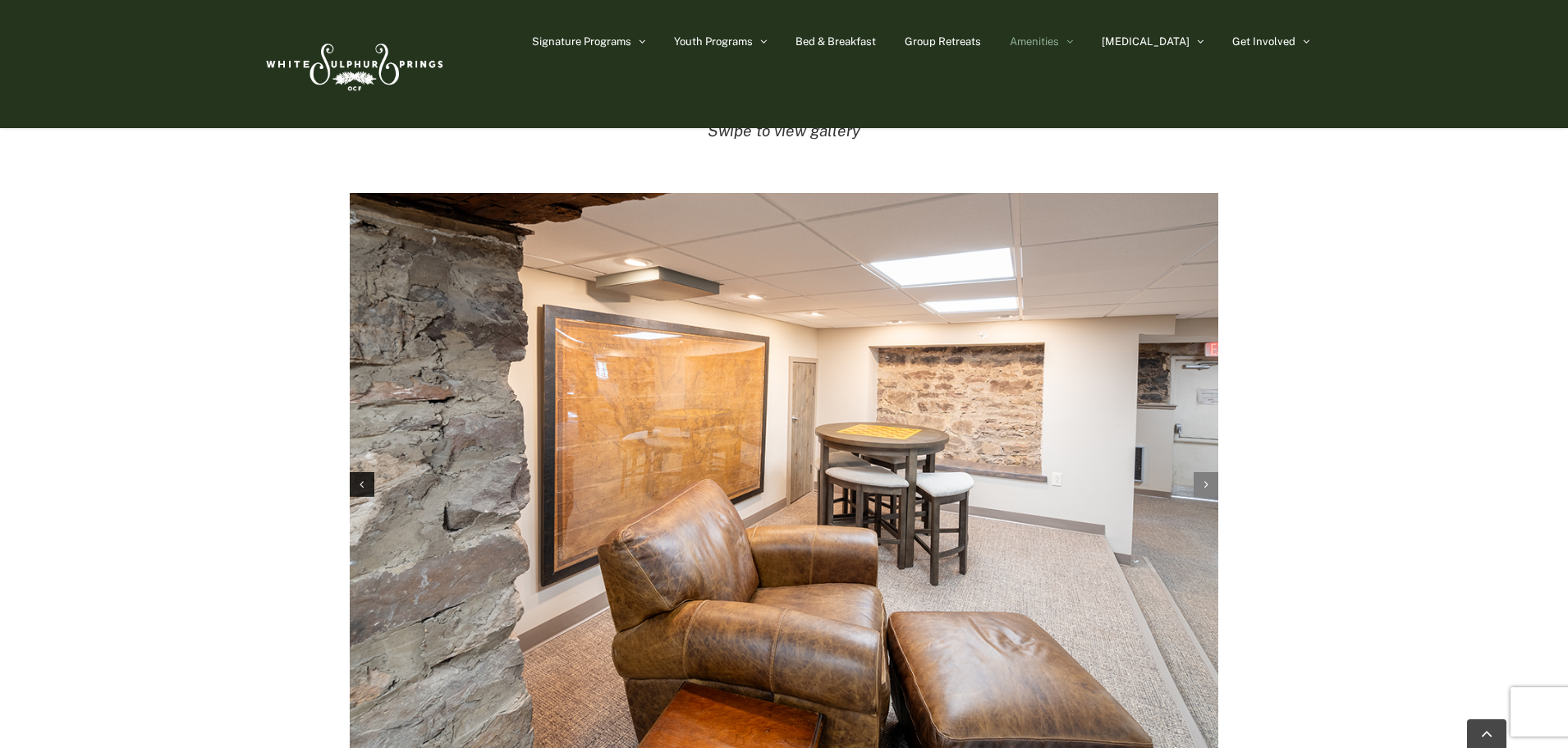
click at [1205, 479] on icon "Next slide" at bounding box center [1207, 485] width 4 height 12
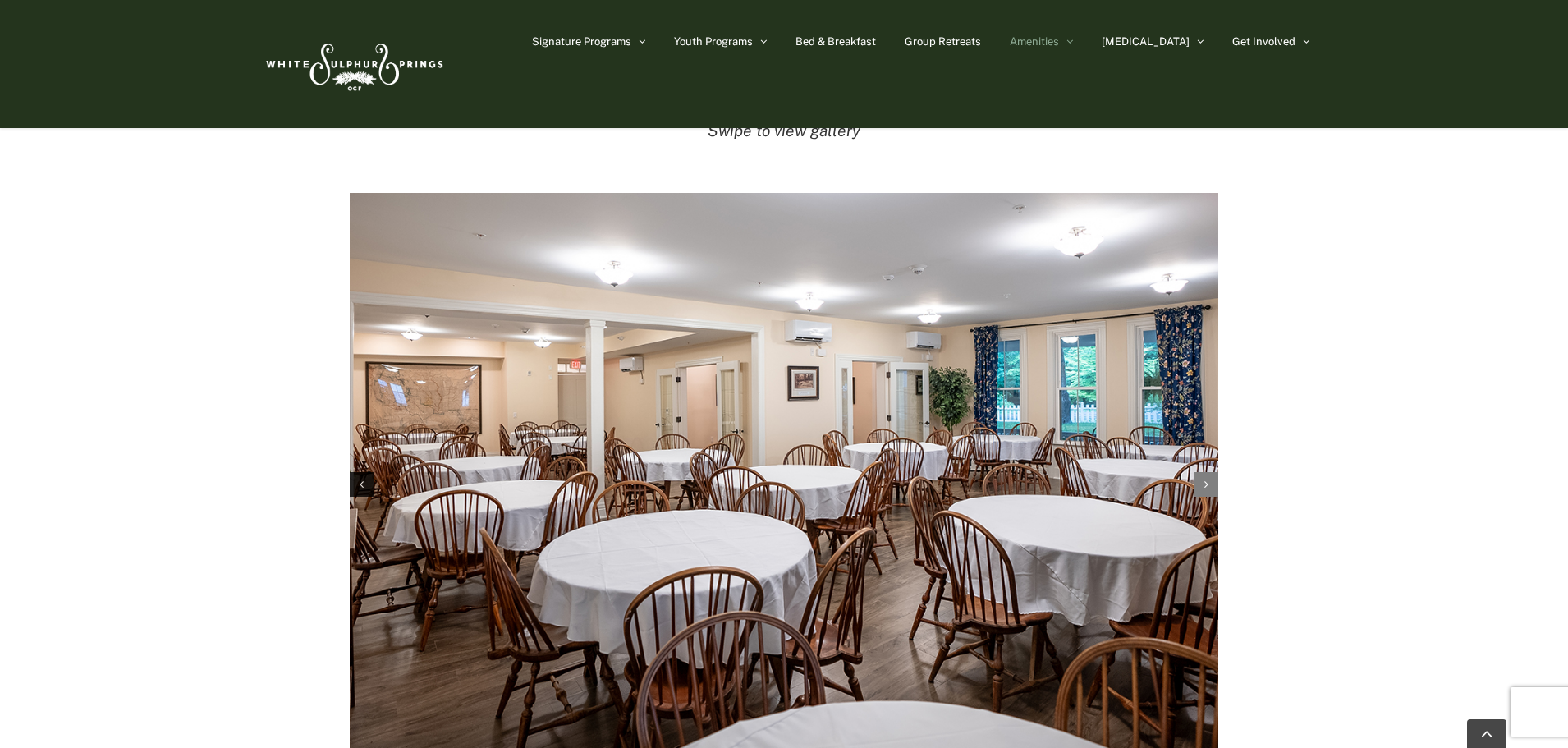
click at [1205, 479] on icon "Next slide" at bounding box center [1207, 485] width 4 height 12
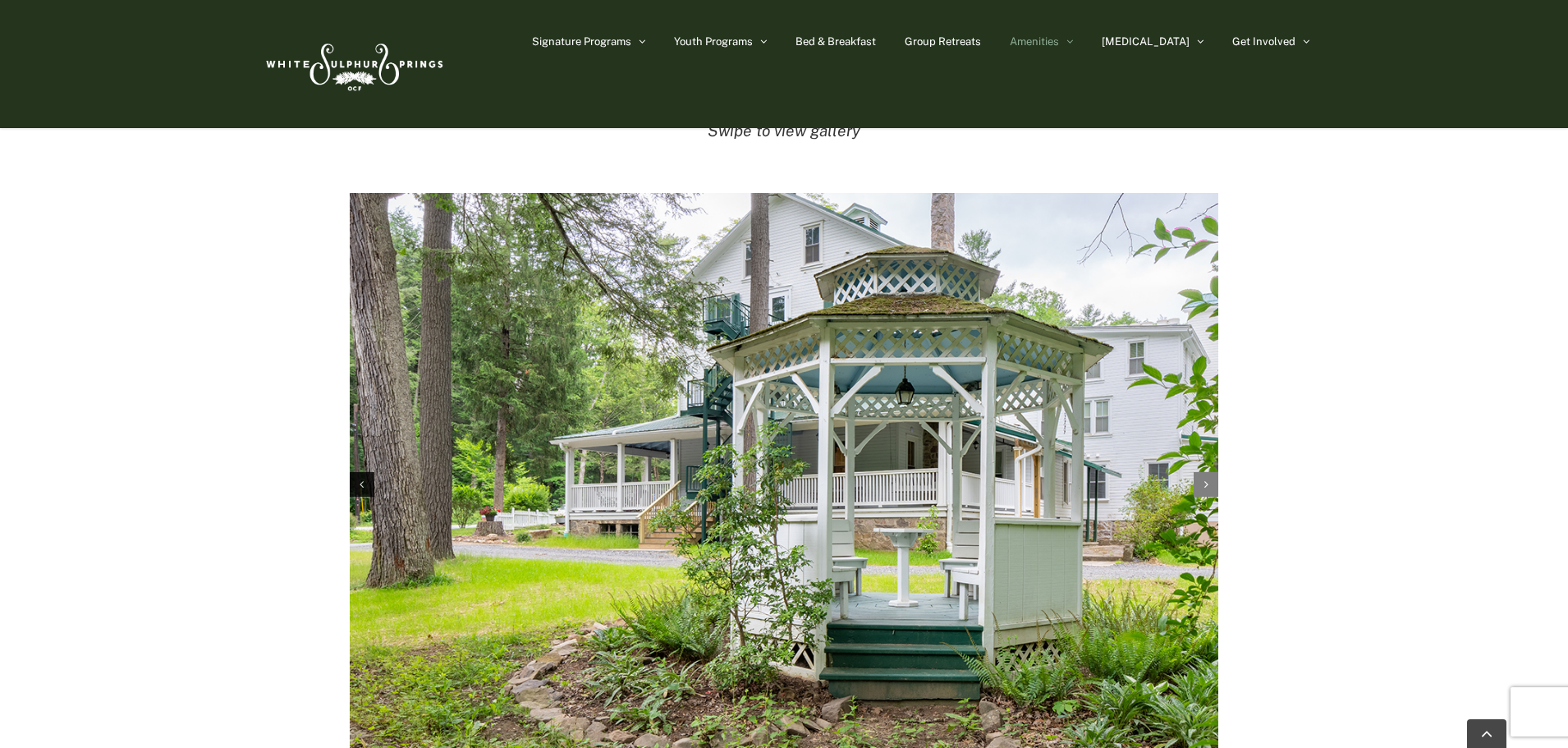
click at [1205, 479] on icon "Next slide" at bounding box center [1207, 485] width 4 height 12
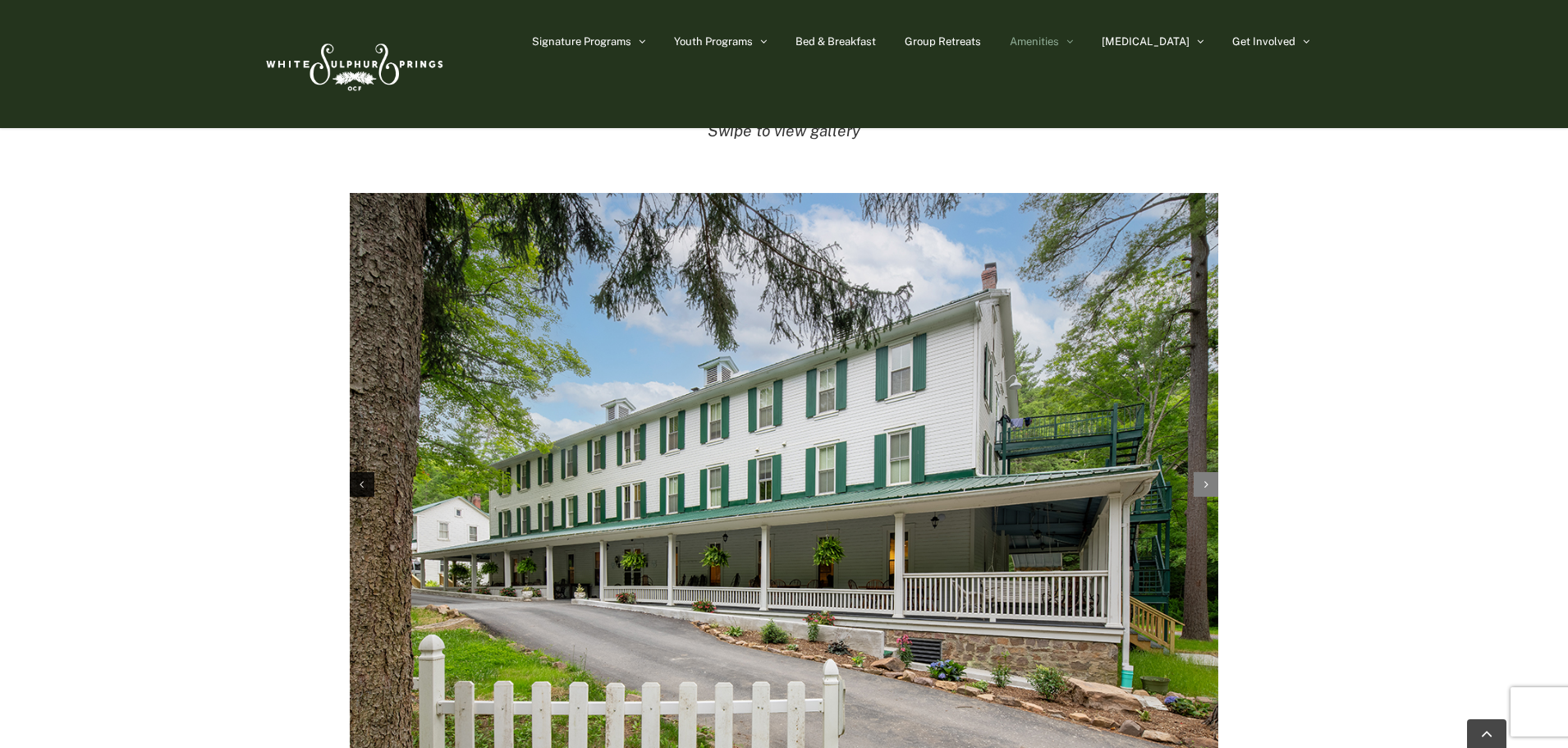
click at [1205, 479] on icon "Next slide" at bounding box center [1207, 485] width 4 height 12
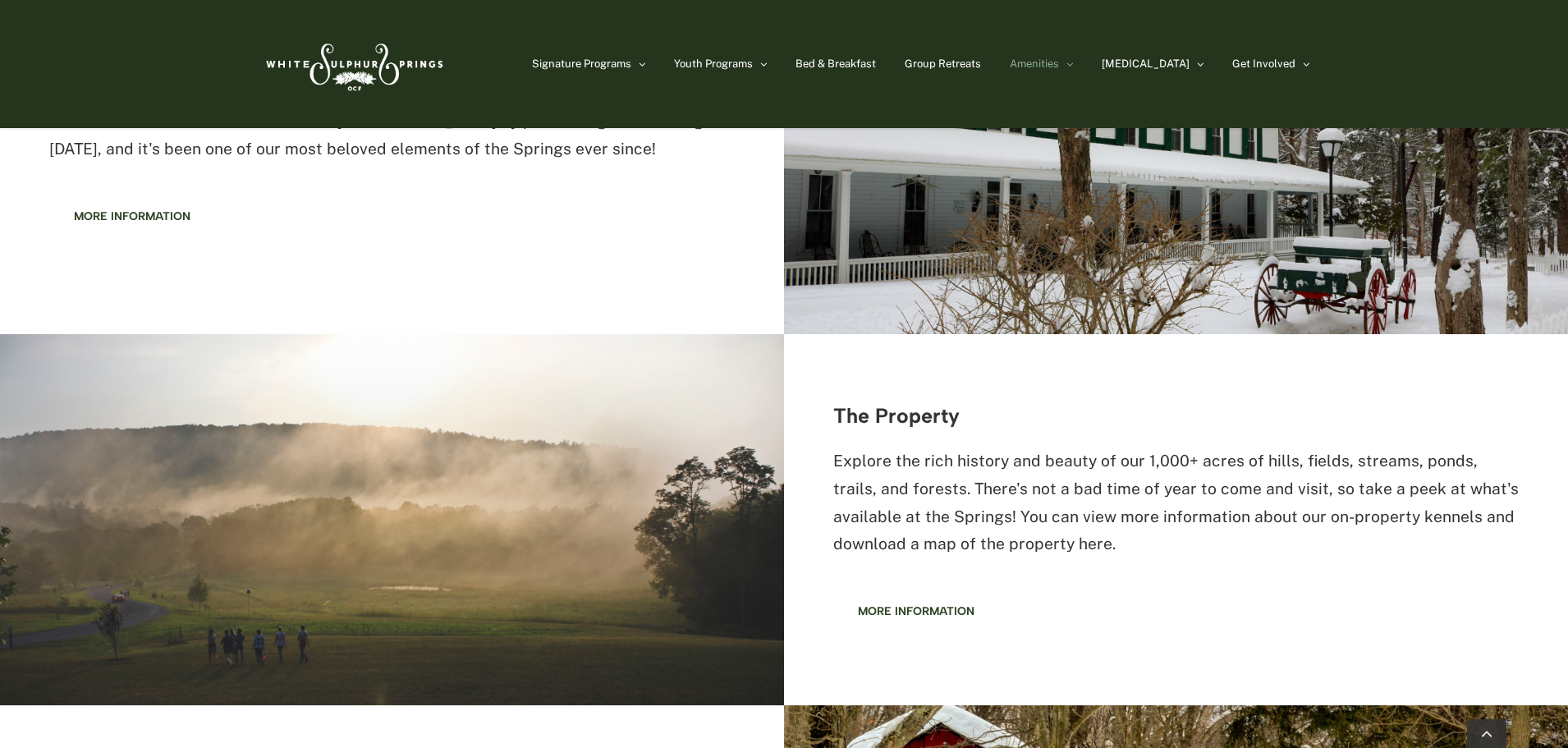
scroll to position [1149, 0]
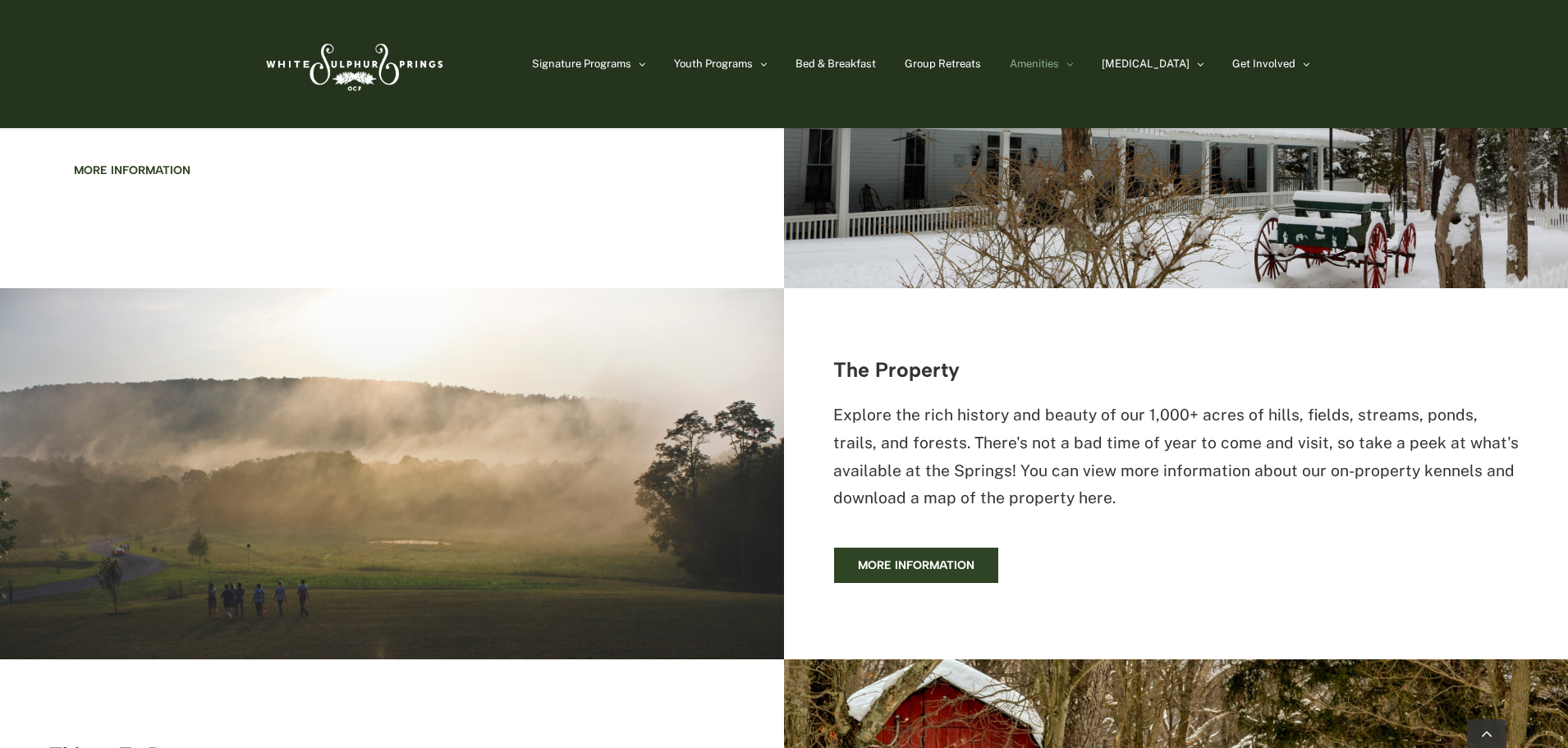
click at [924, 561] on span "More information" at bounding box center [916, 565] width 117 height 14
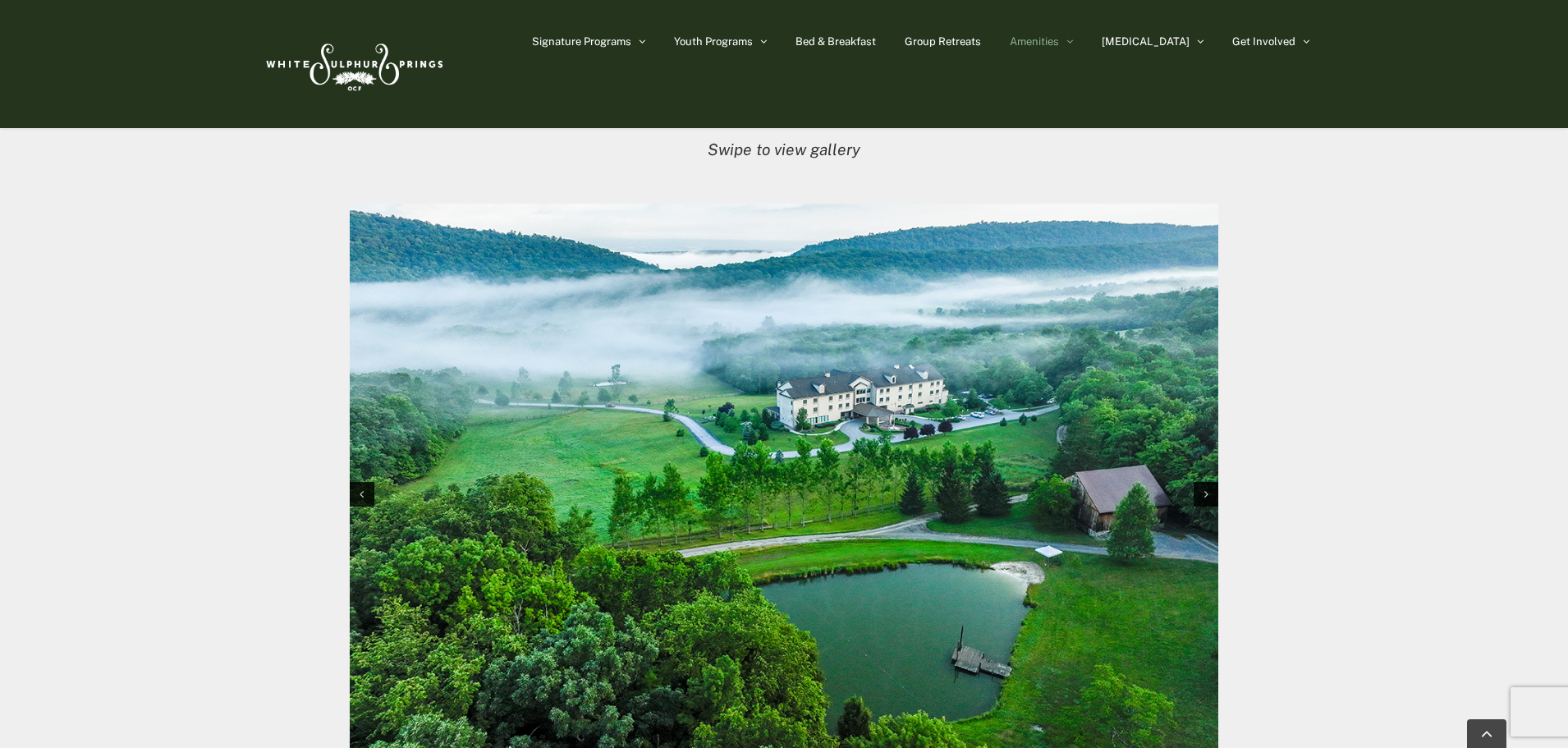
scroll to position [1642, 0]
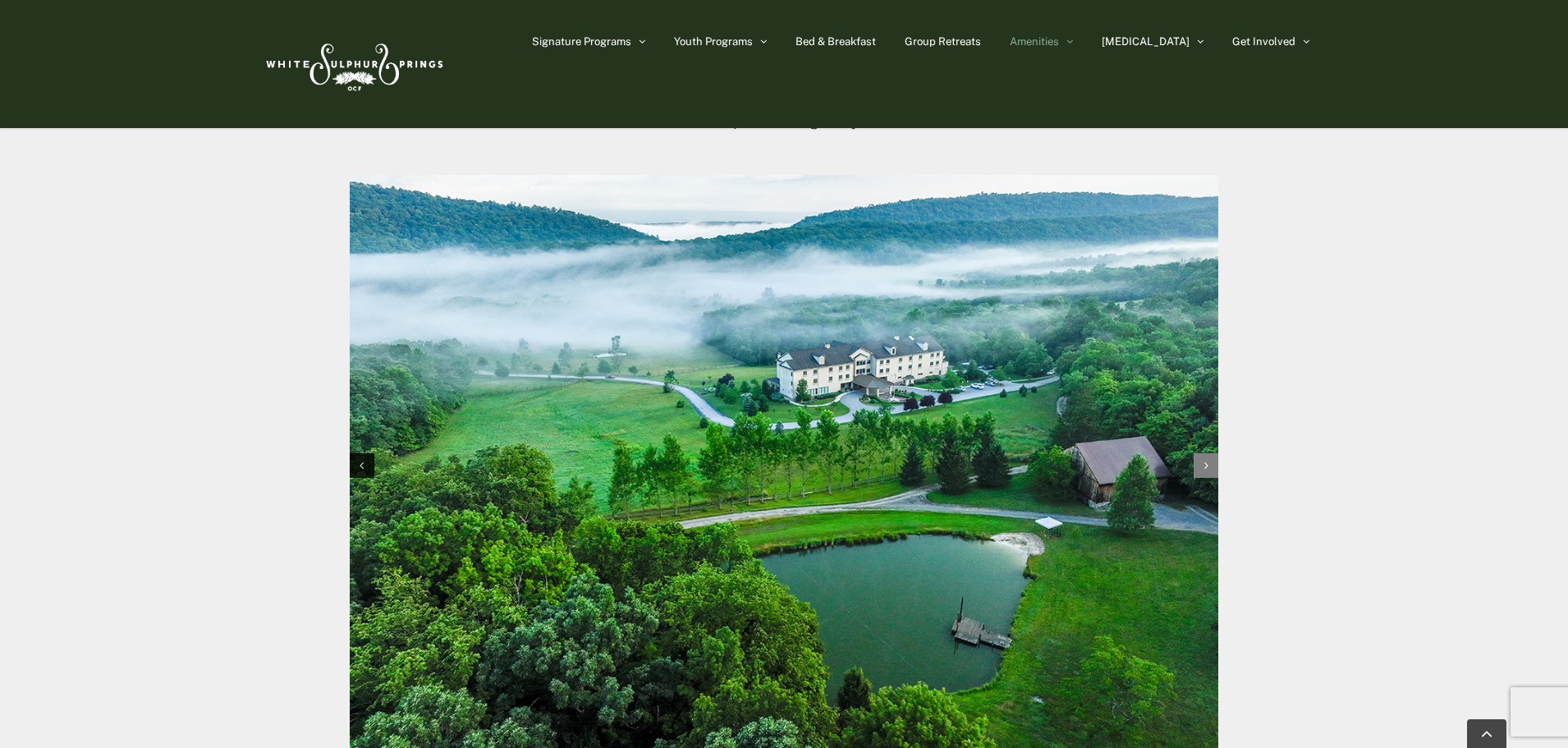
click at [1205, 466] on icon "Next slide" at bounding box center [1207, 466] width 4 height 12
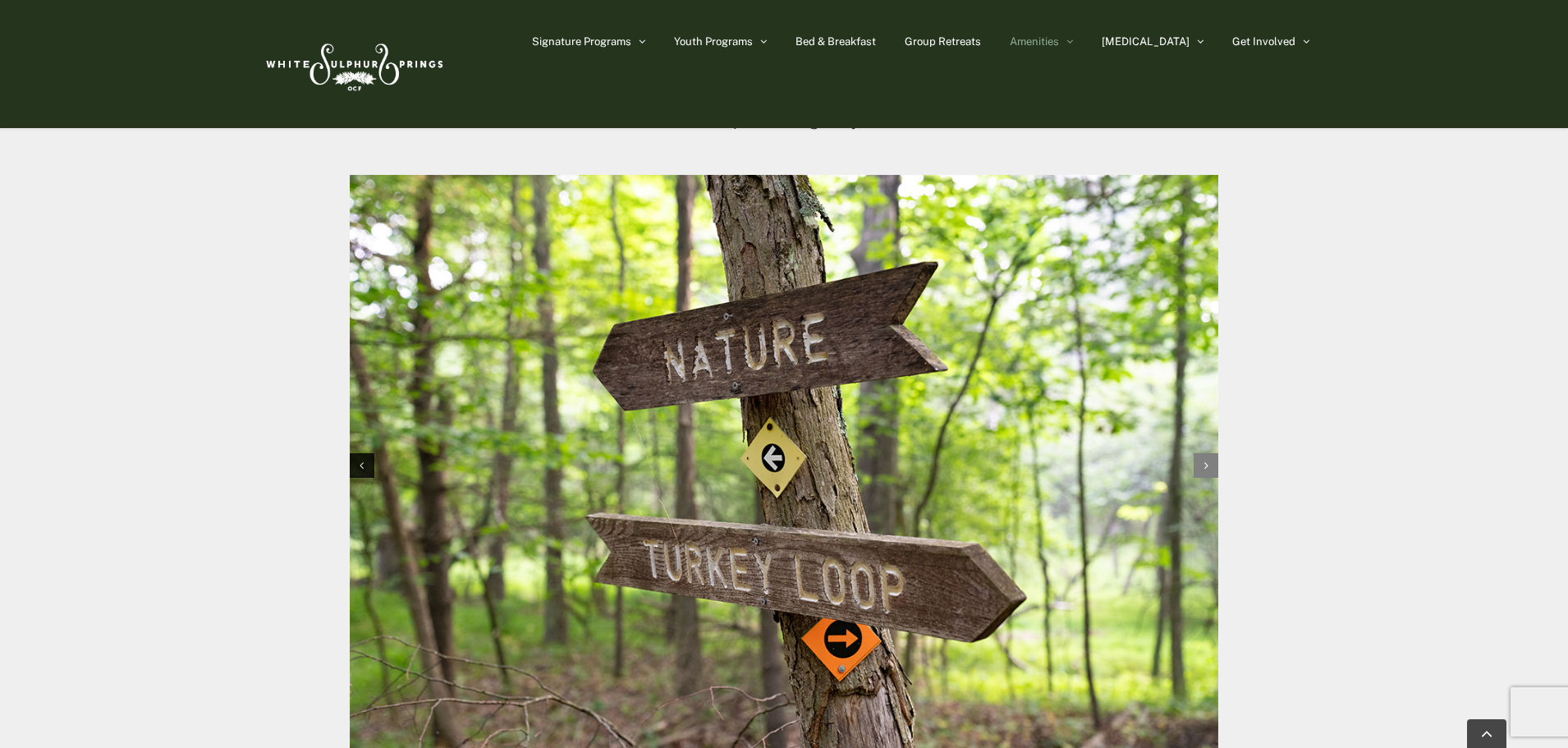
click at [1205, 466] on icon "Next slide" at bounding box center [1207, 466] width 4 height 12
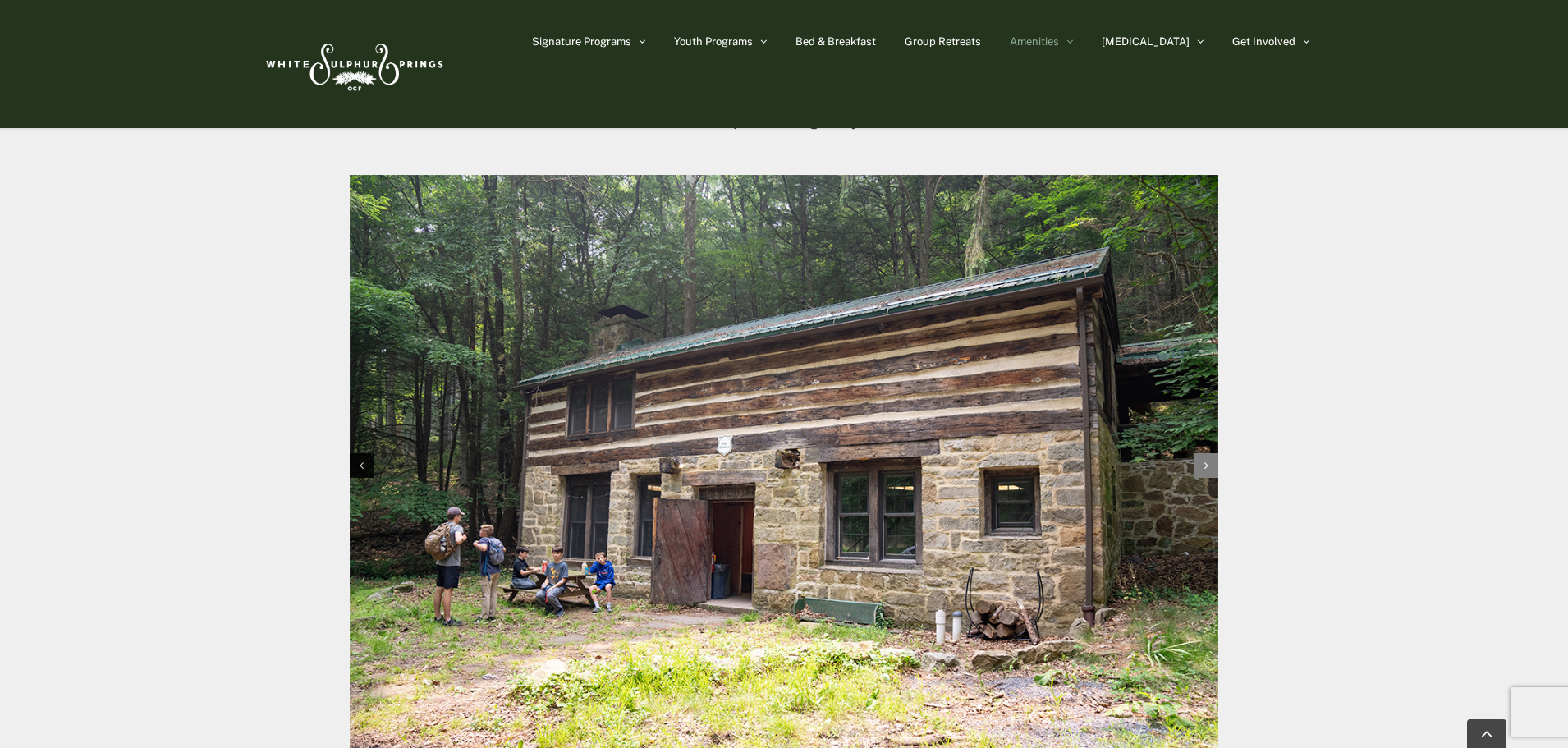
click at [1205, 466] on icon "Next slide" at bounding box center [1207, 466] width 4 height 12
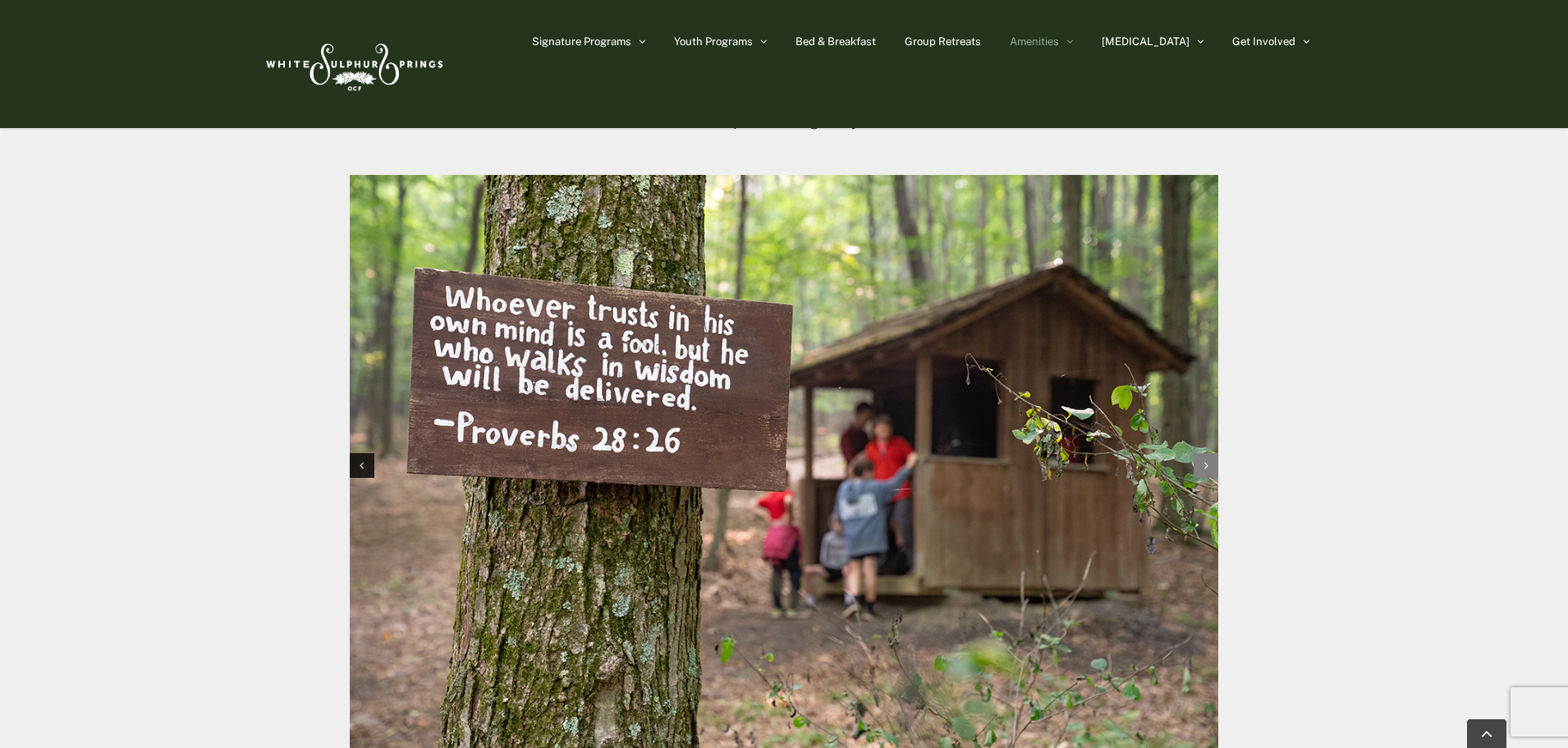
click at [1205, 466] on icon "Next slide" at bounding box center [1207, 466] width 4 height 12
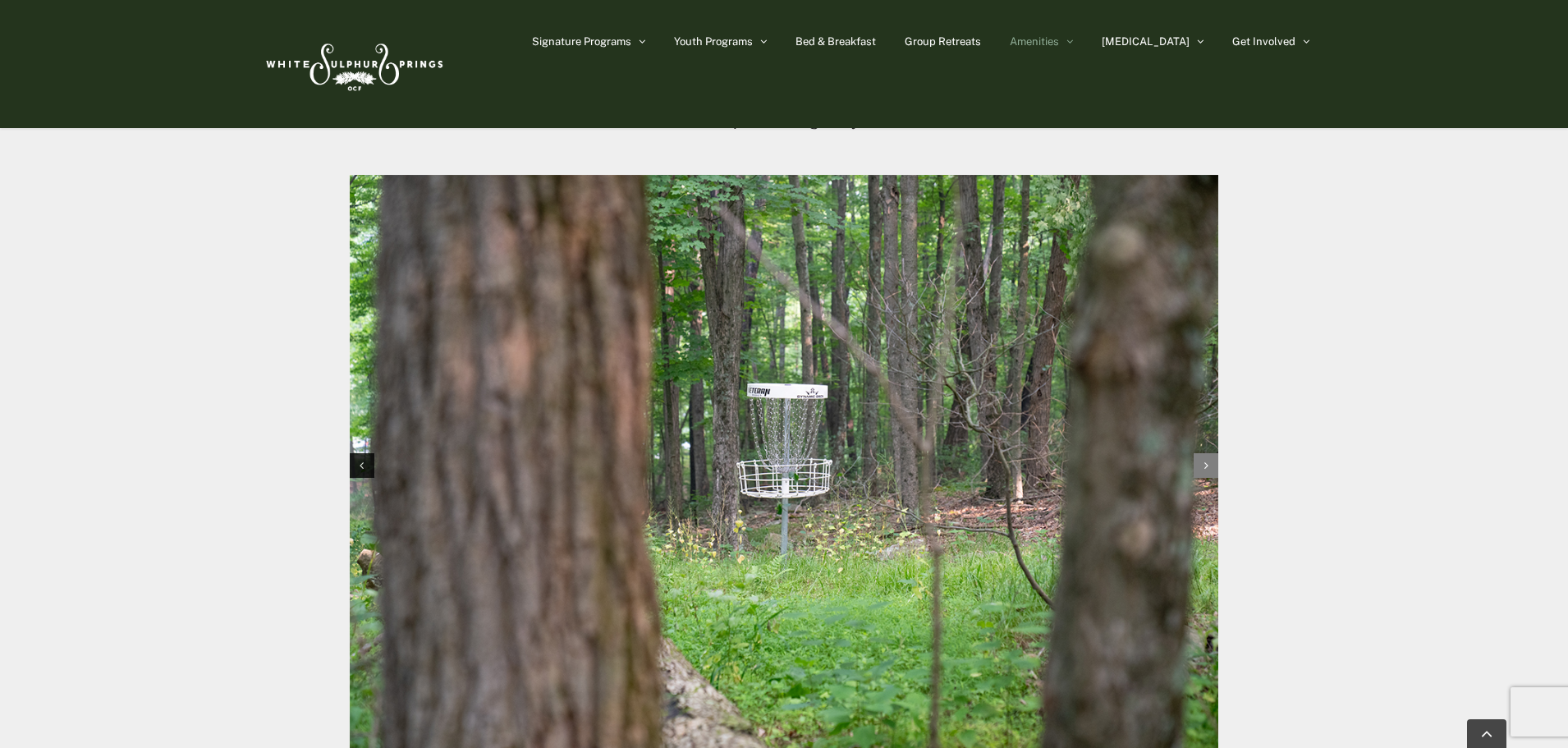
click at [1205, 466] on icon "Next slide" at bounding box center [1207, 466] width 4 height 12
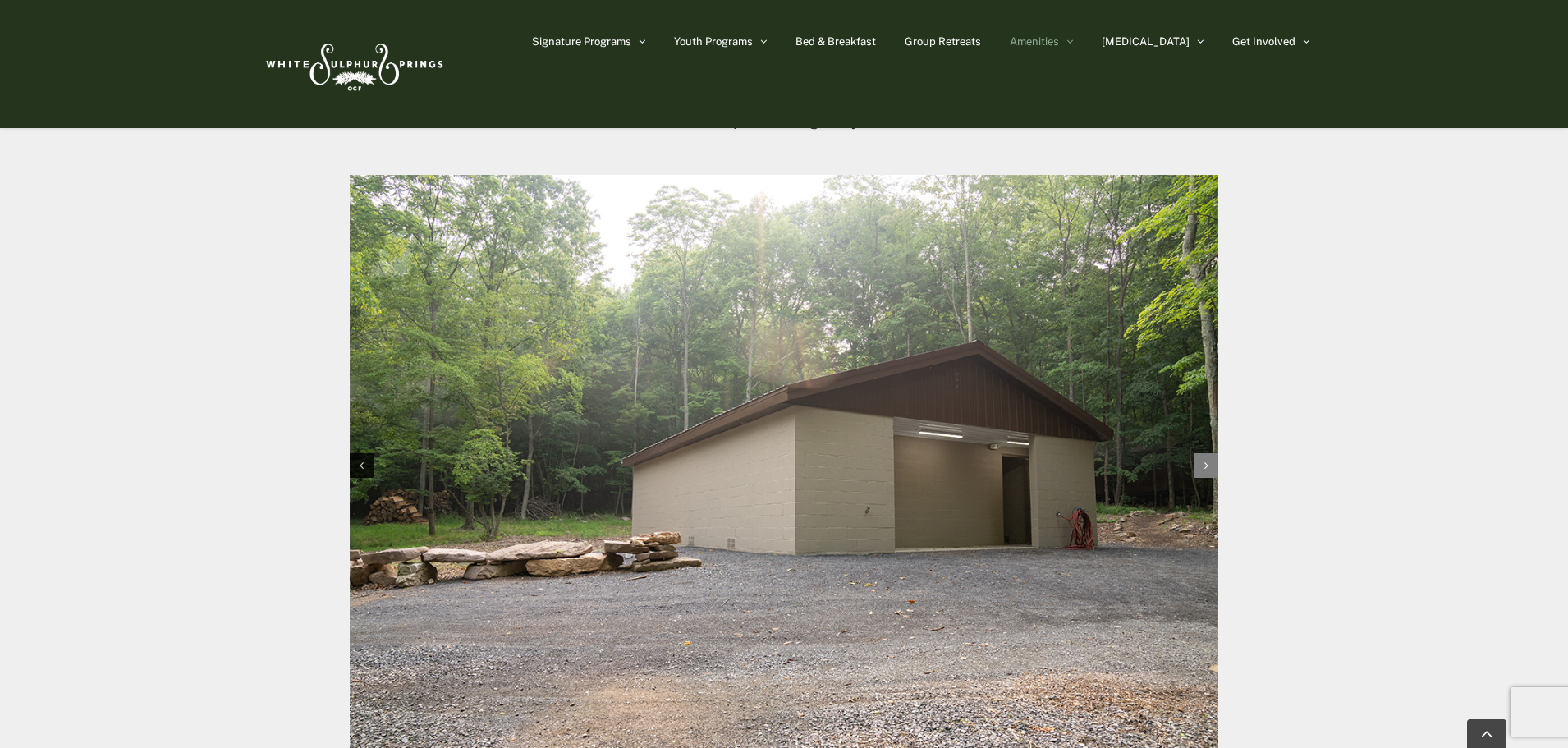
click at [1205, 466] on icon "Next slide" at bounding box center [1207, 466] width 4 height 12
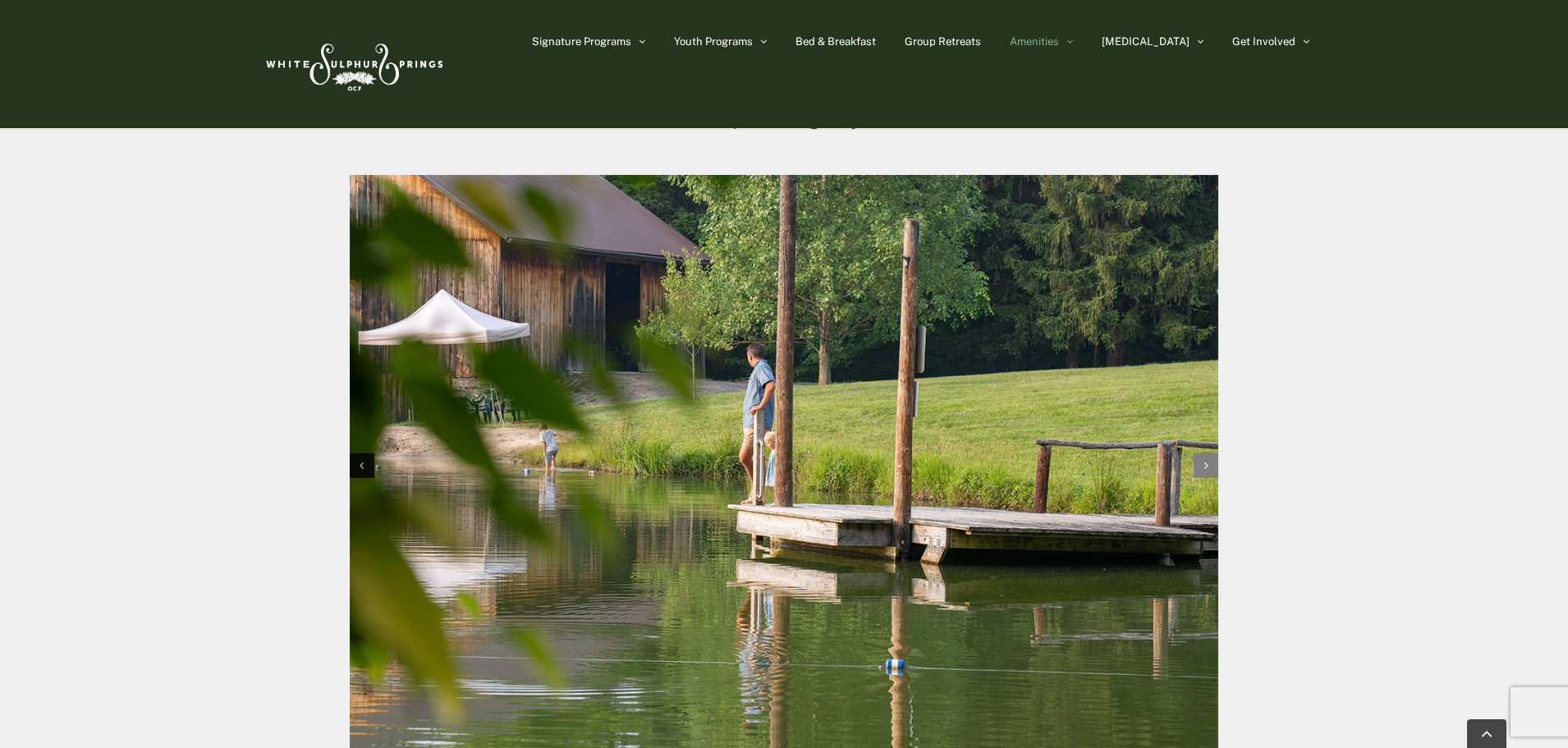
click at [1205, 466] on icon "Next slide" at bounding box center [1207, 466] width 4 height 12
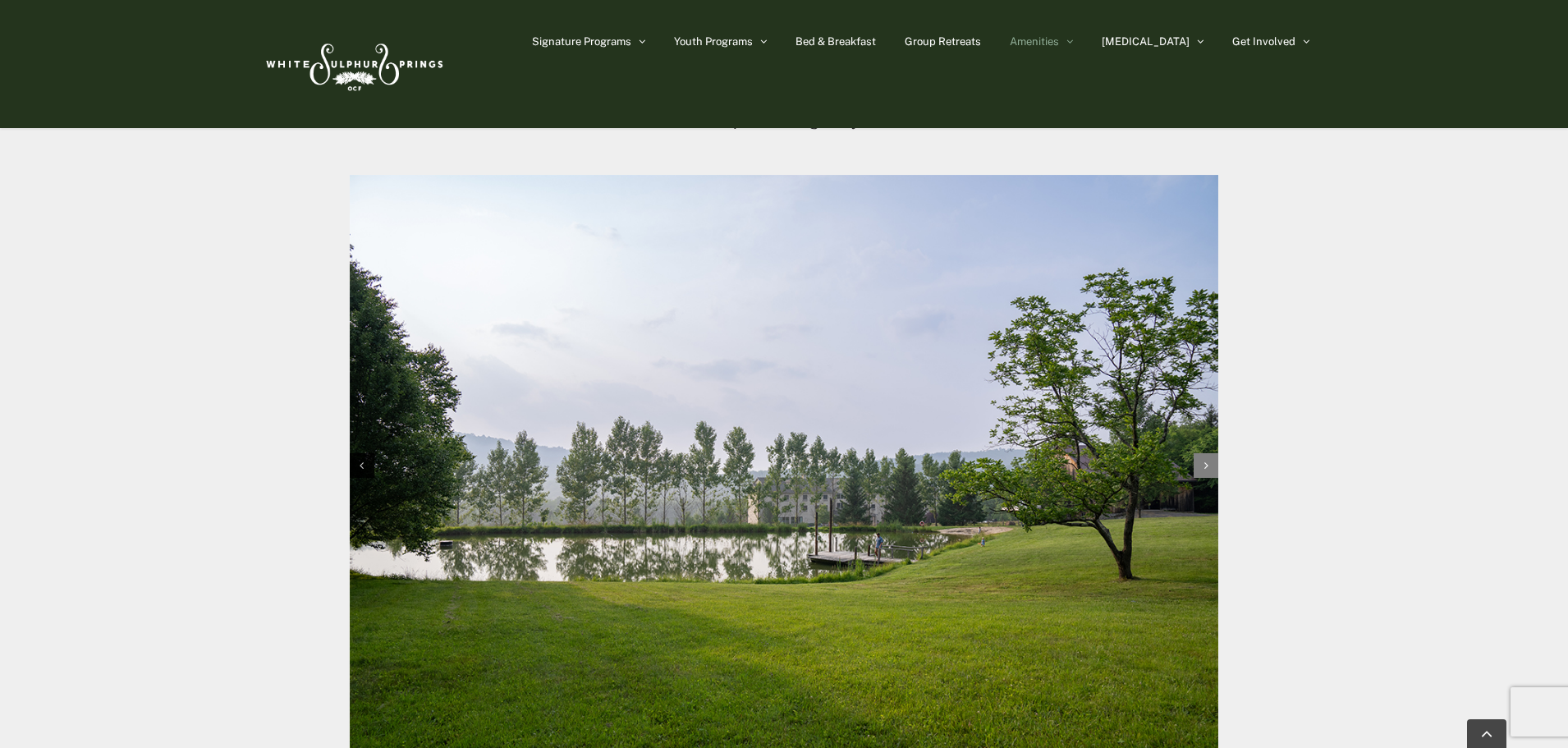
click at [1205, 466] on icon "Next slide" at bounding box center [1207, 466] width 4 height 12
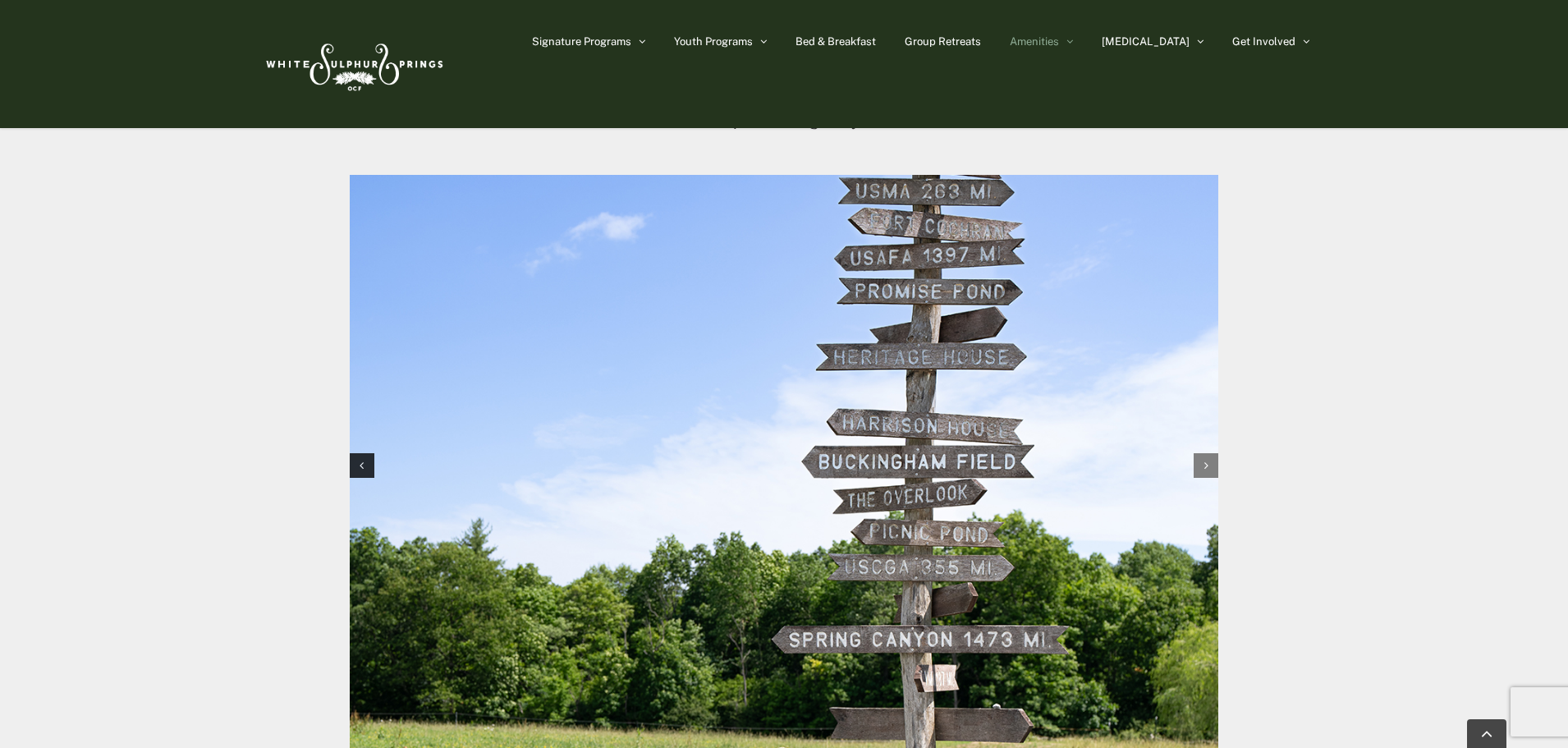
click at [1205, 466] on icon "Next slide" at bounding box center [1207, 466] width 4 height 12
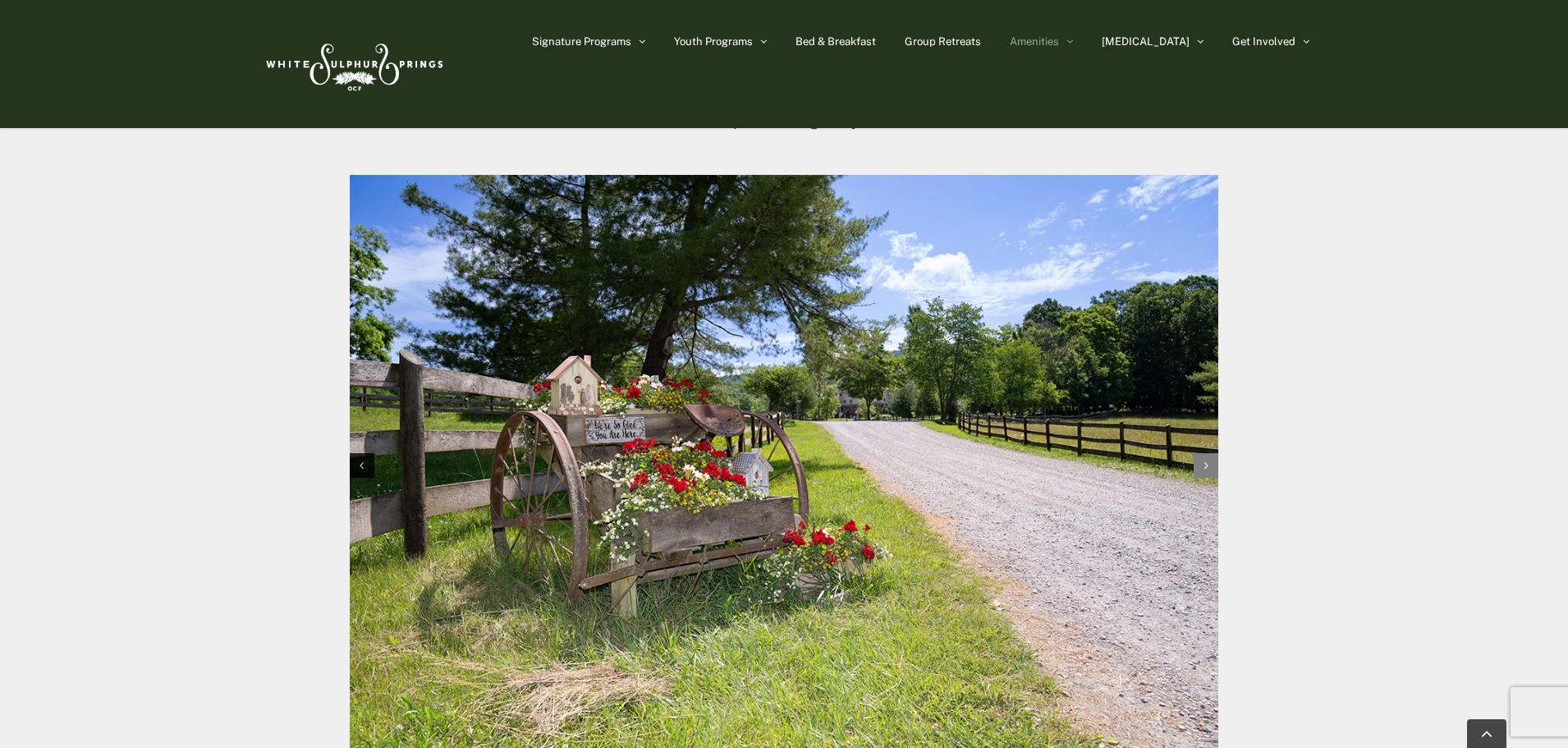
click at [1205, 466] on icon "Next slide" at bounding box center [1207, 466] width 4 height 12
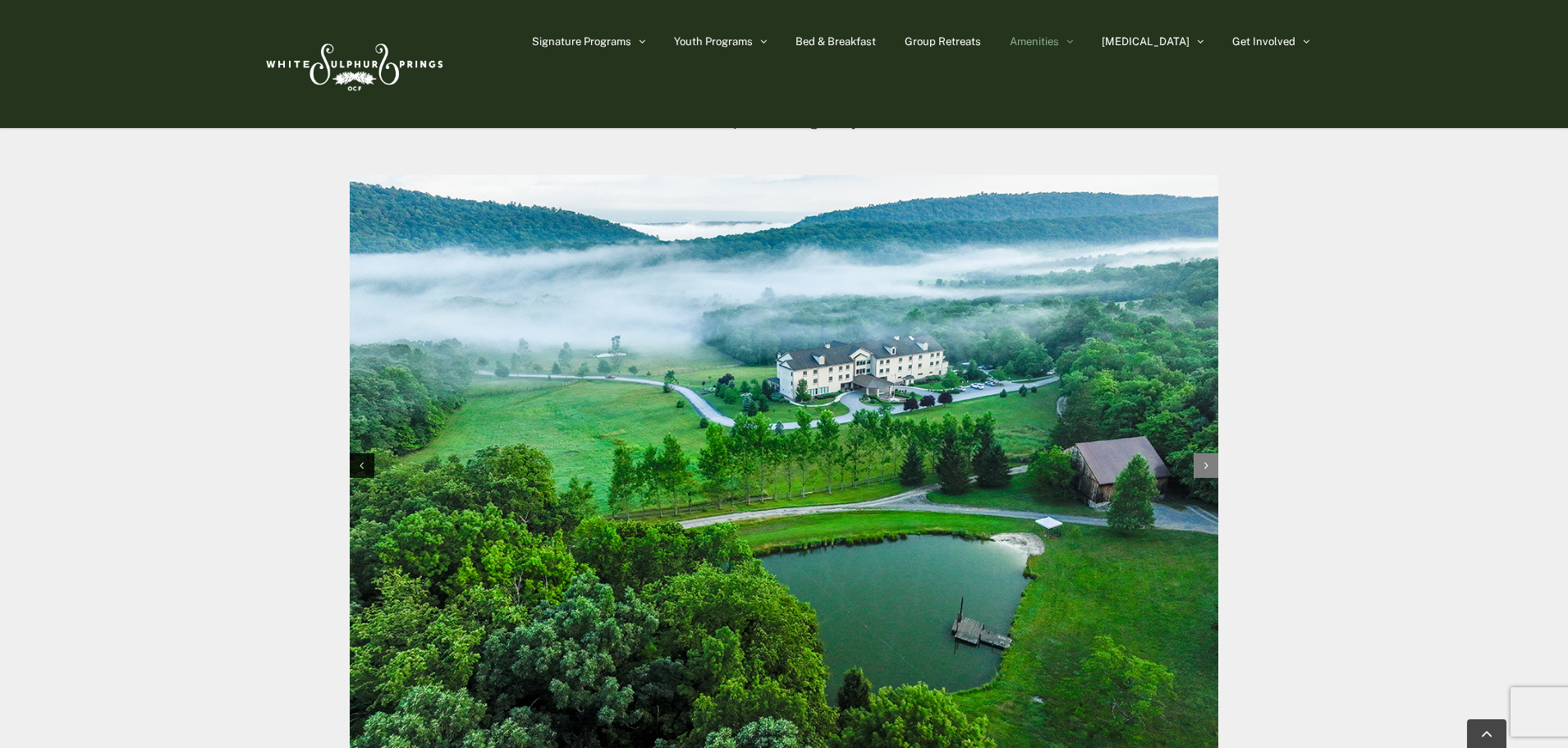
click at [1205, 466] on icon "Next slide" at bounding box center [1207, 466] width 4 height 12
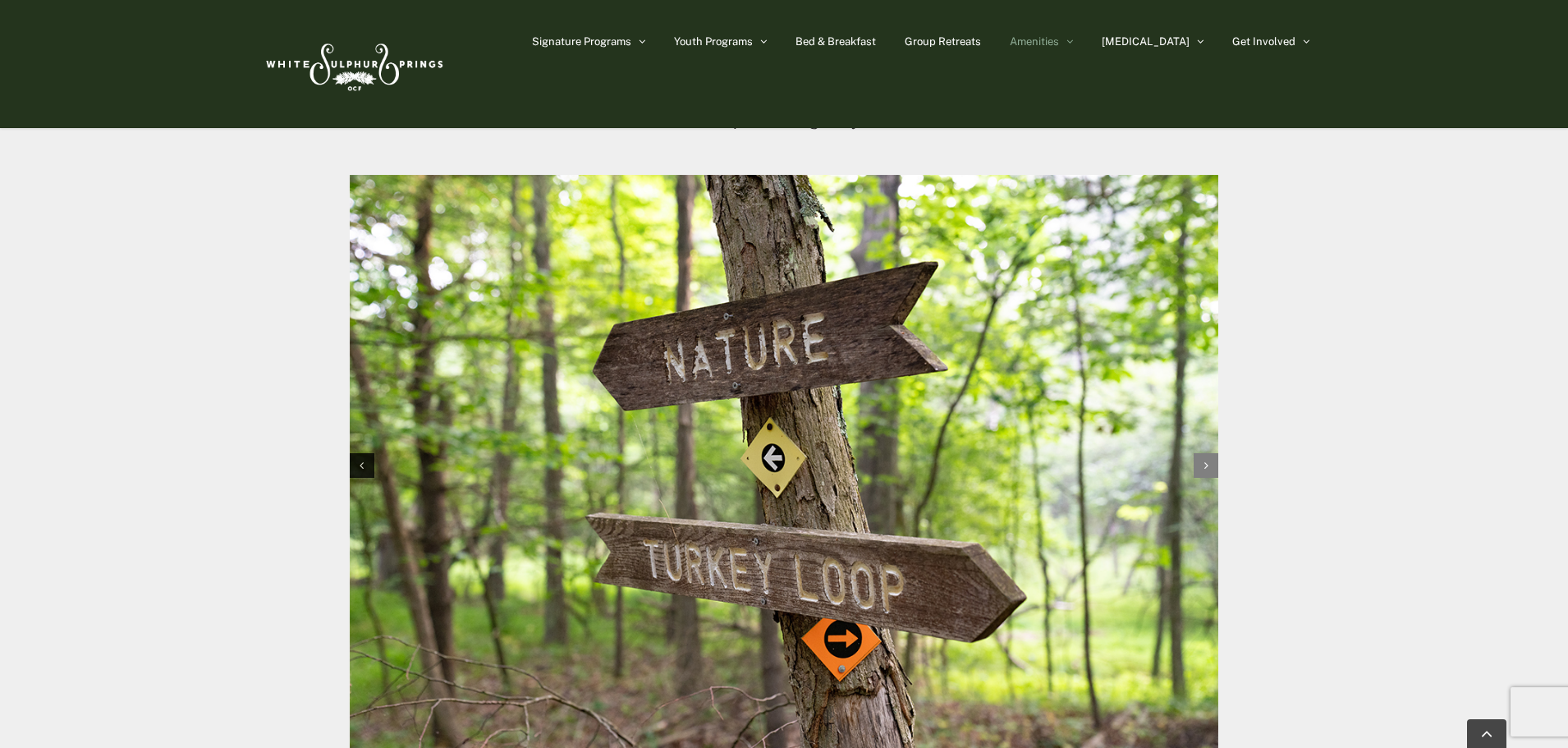
click at [1205, 466] on icon "Next slide" at bounding box center [1207, 466] width 4 height 12
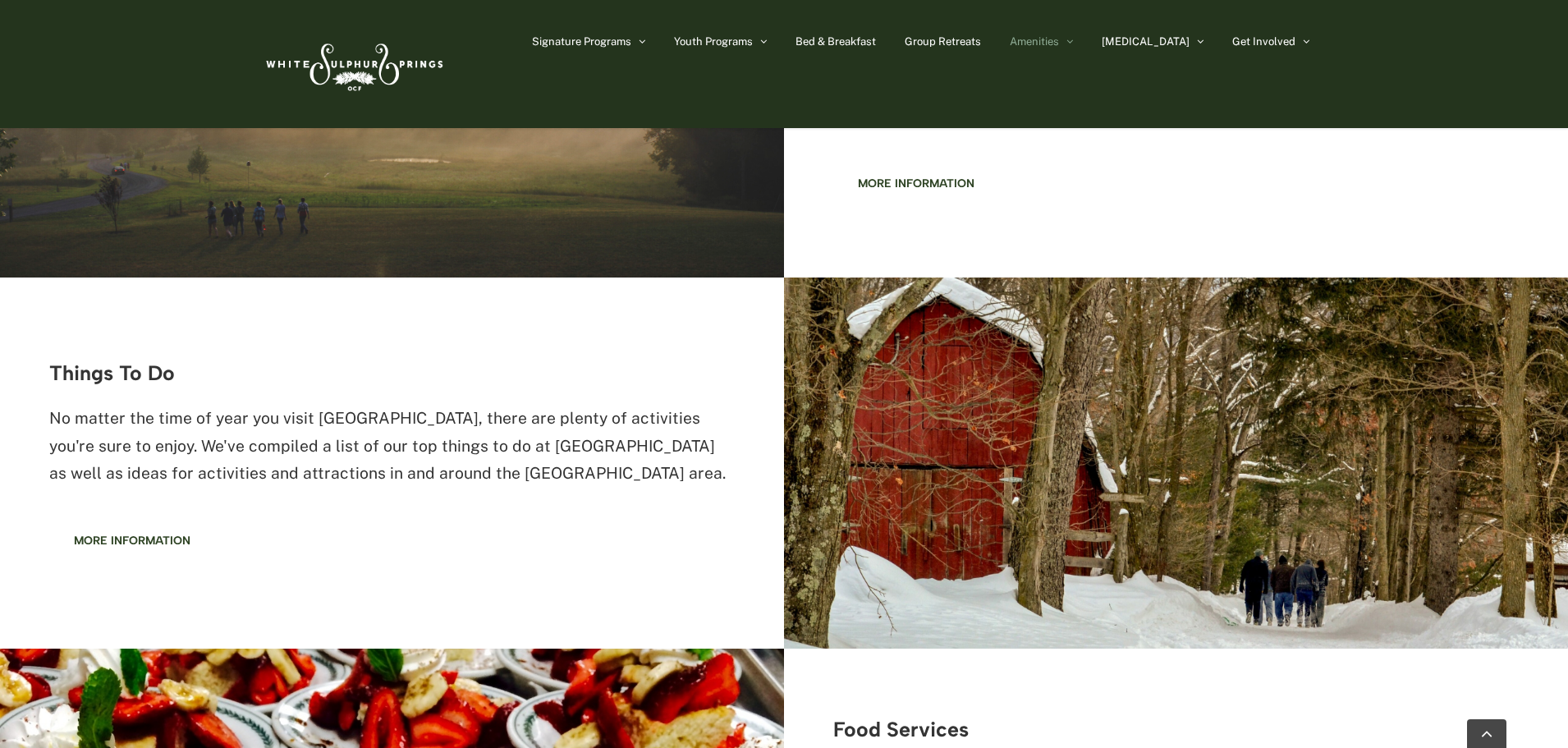
scroll to position [1560, 0]
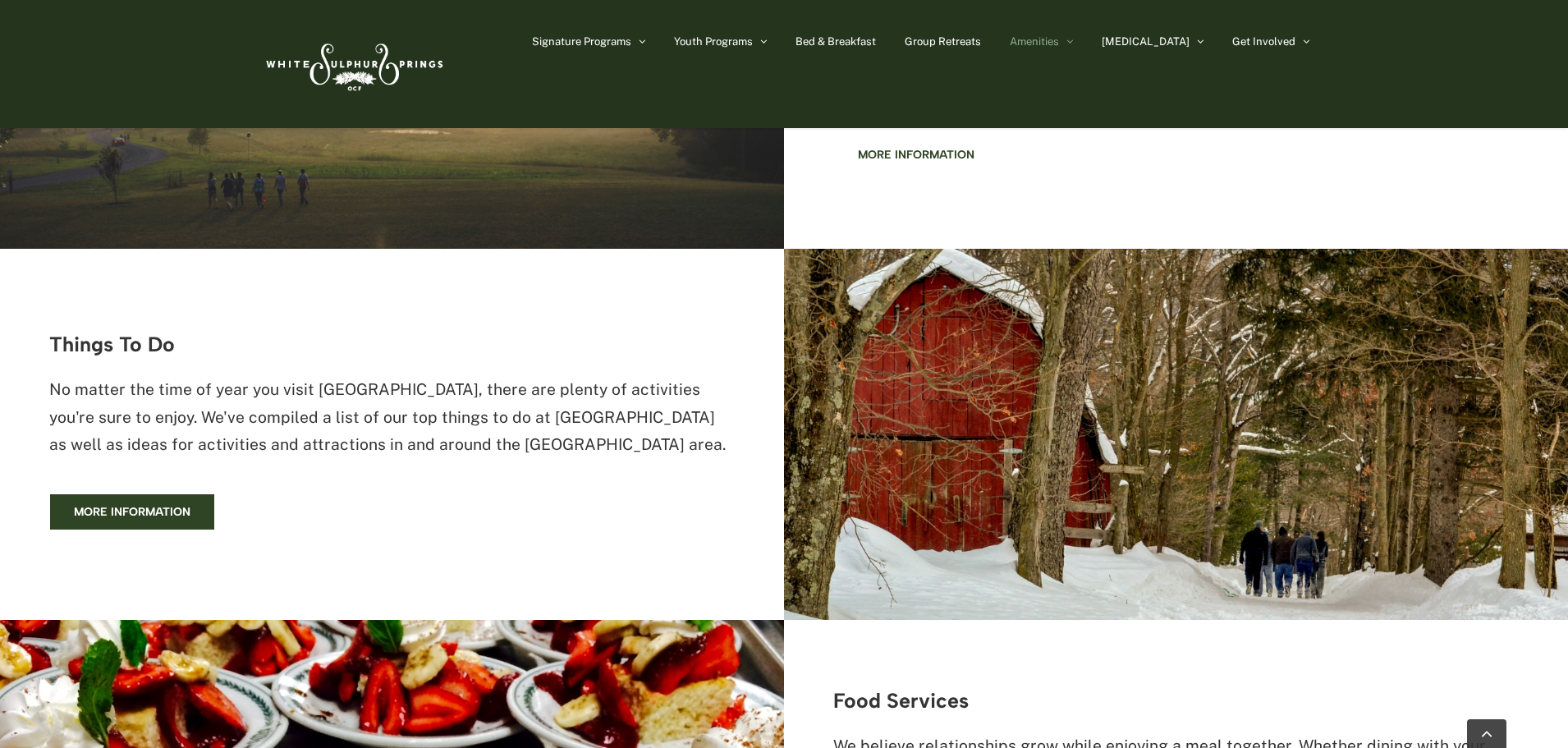
click at [119, 508] on span "More information" at bounding box center [133, 512] width 117 height 14
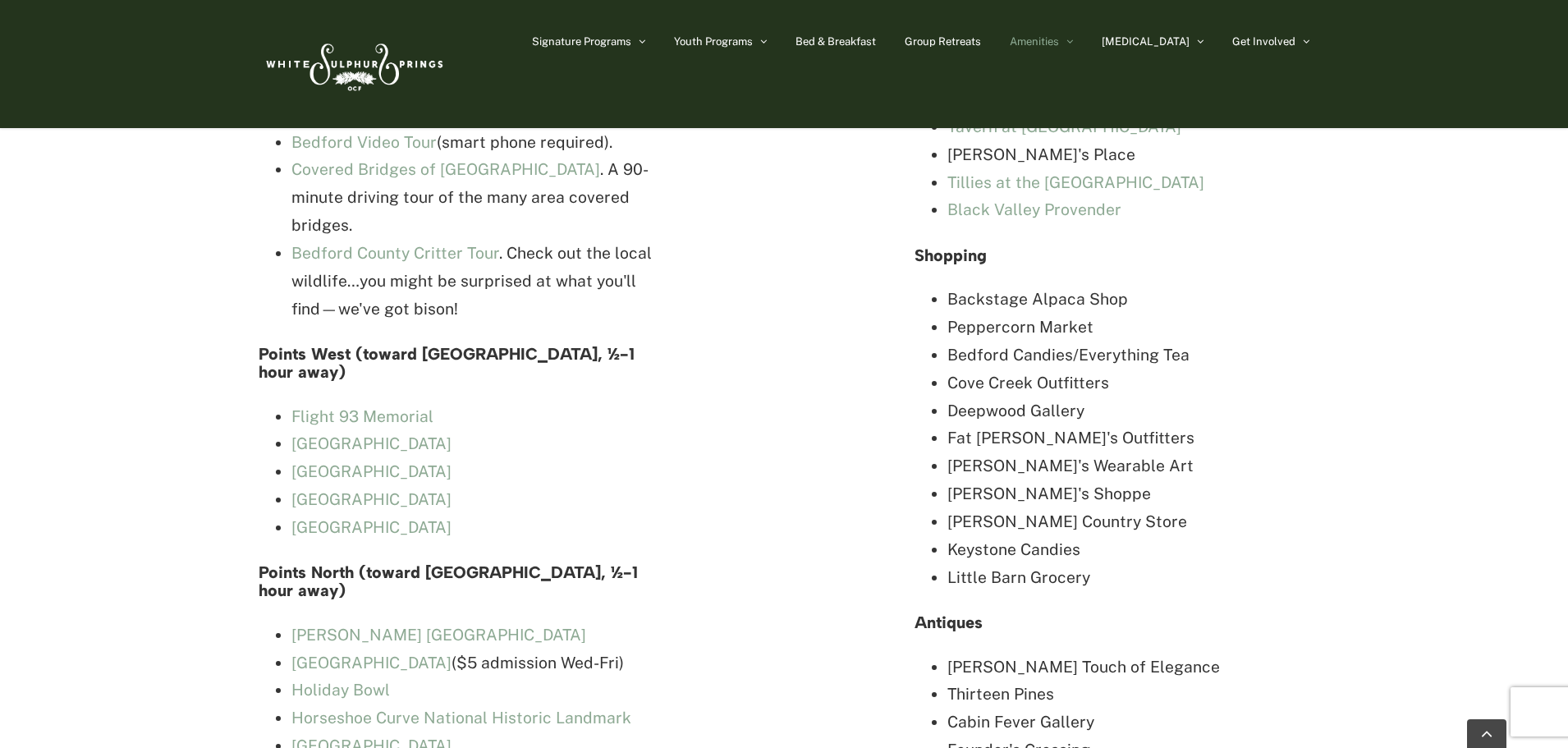
scroll to position [4433, 0]
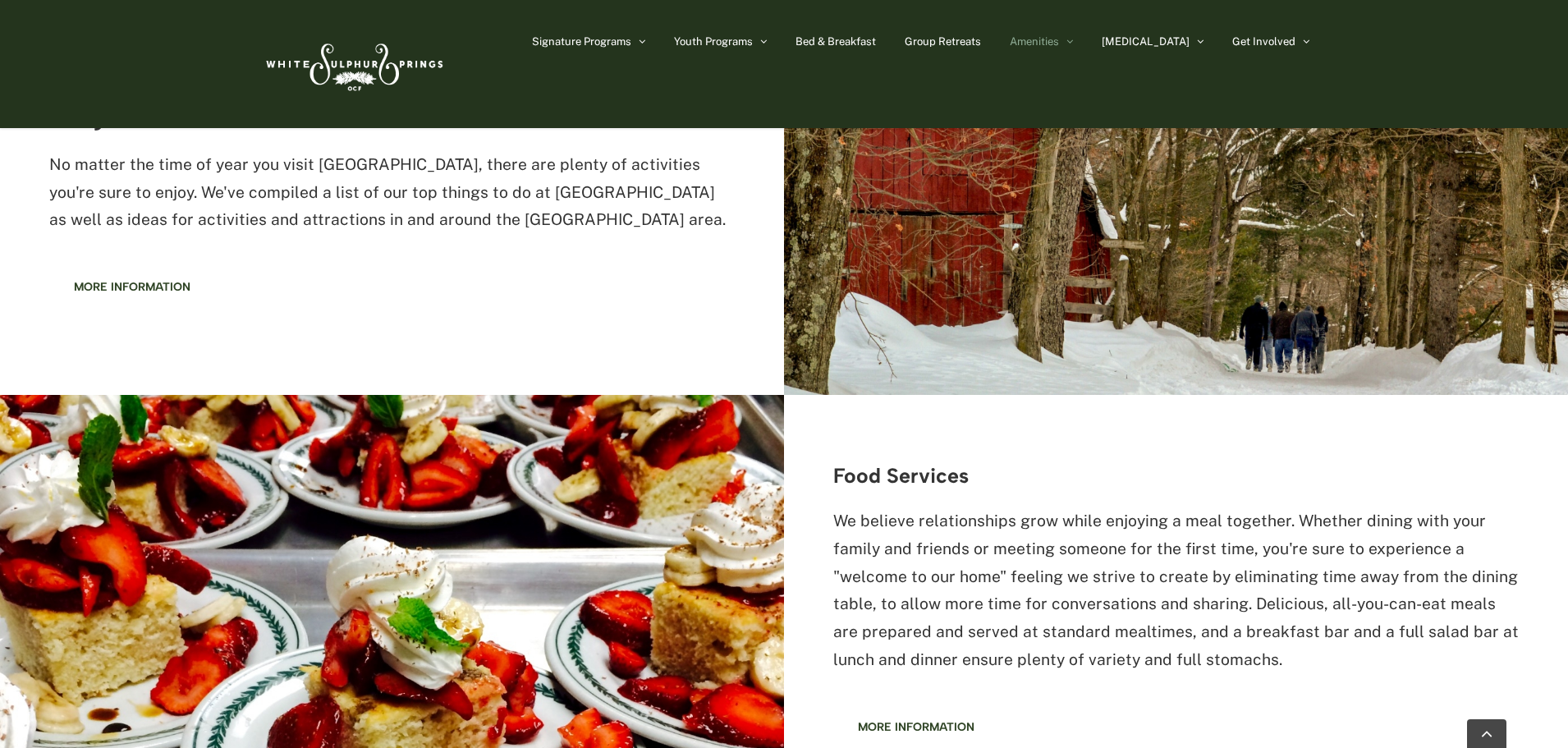
scroll to position [1889, 0]
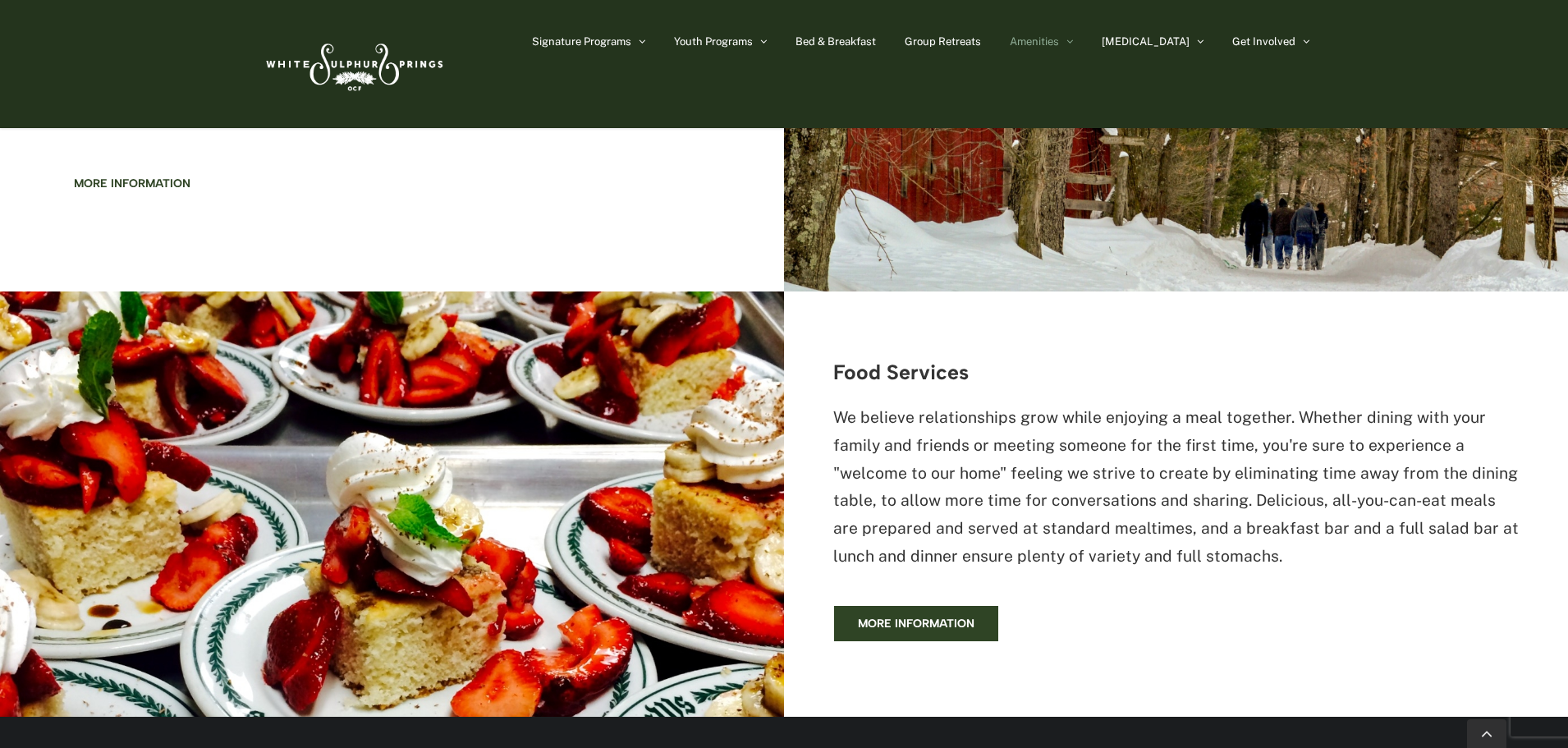
click at [947, 616] on span "More information" at bounding box center [916, 623] width 117 height 14
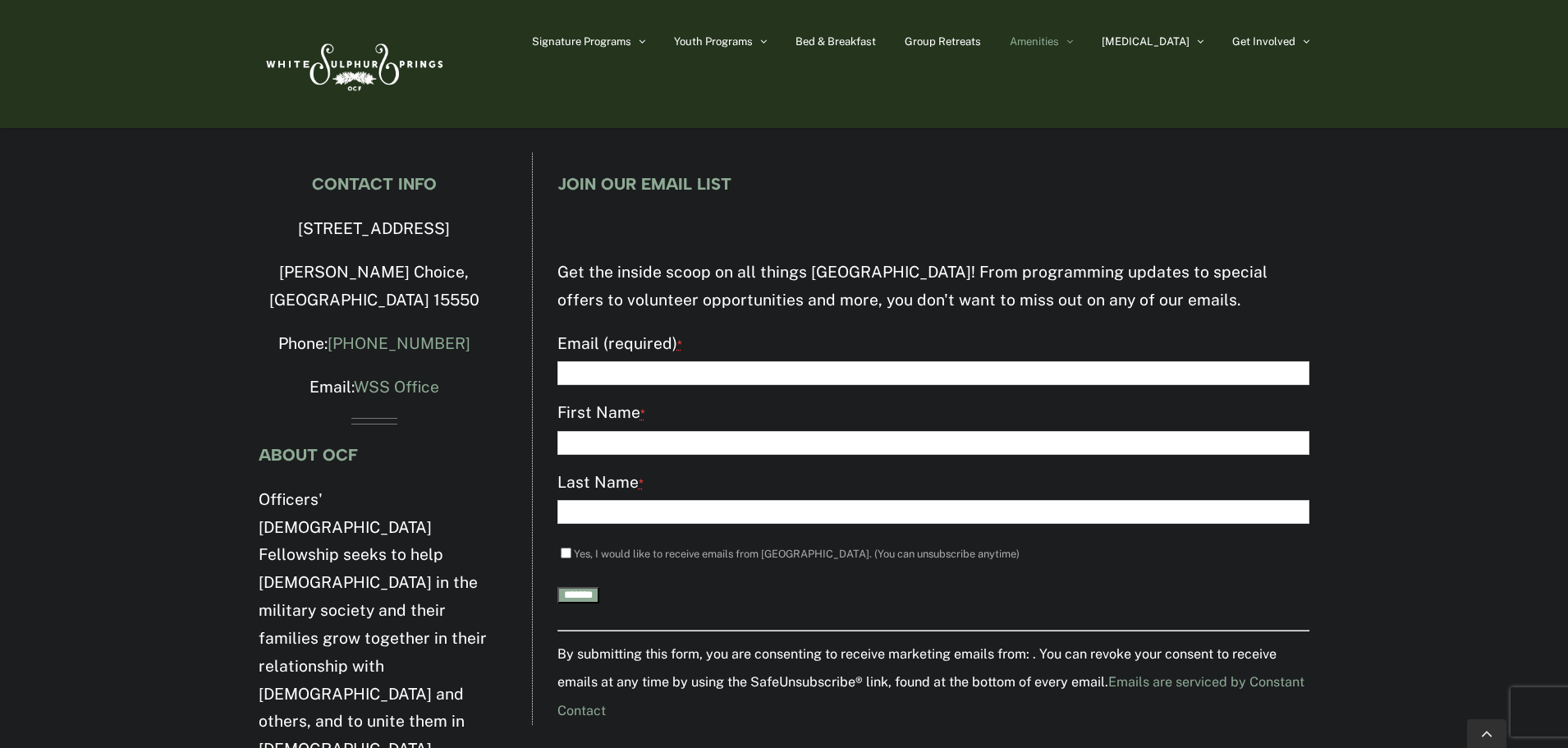
scroll to position [4298, 0]
